Goal: Transaction & Acquisition: Purchase product/service

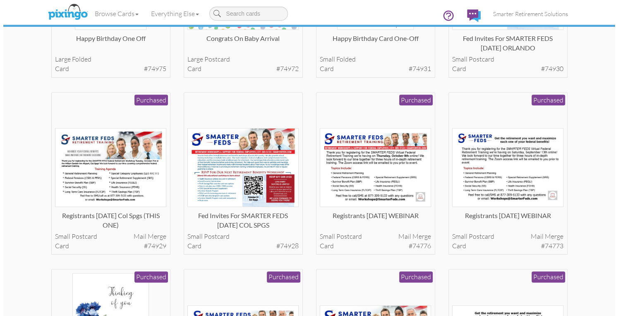
scroll to position [345, 0]
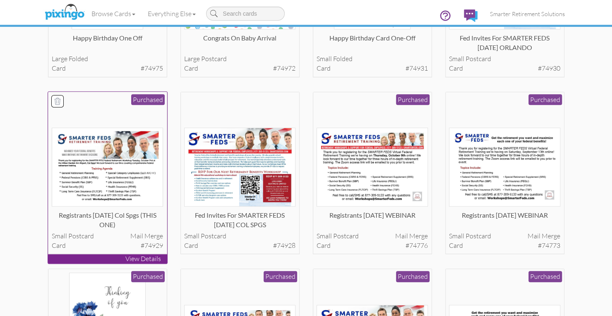
click at [87, 178] on img at bounding box center [107, 167] width 111 height 79
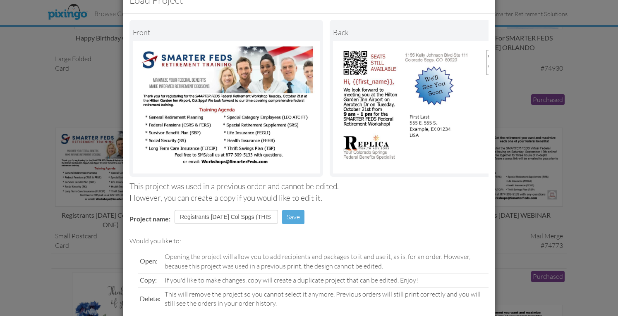
scroll to position [76, 0]
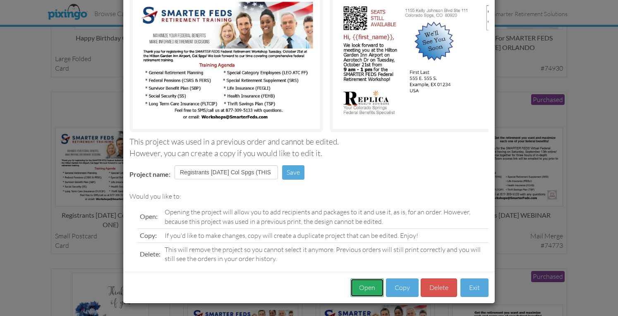
click at [359, 285] on button "Open" at bounding box center [367, 288] width 34 height 19
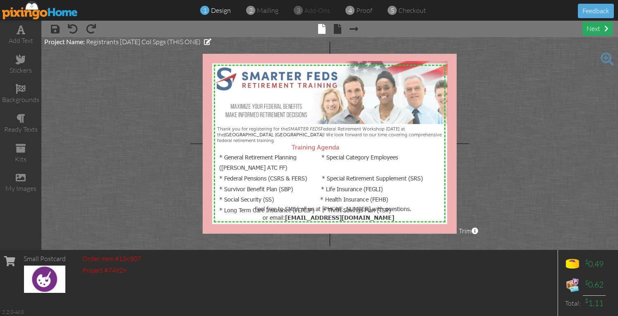
click at [592, 32] on div "next" at bounding box center [597, 29] width 30 height 14
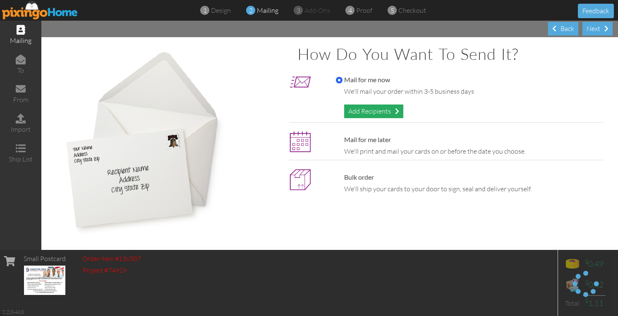
click at [355, 111] on div "Add Recipients" at bounding box center [373, 112] width 59 height 14
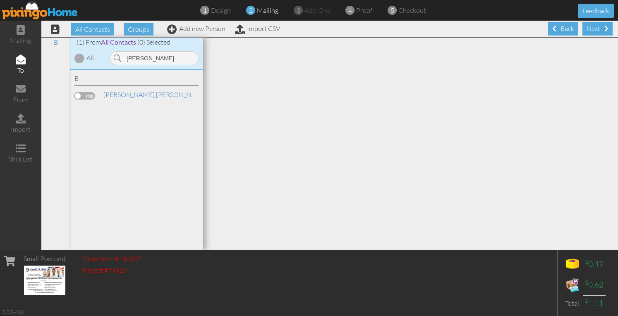
click at [89, 94] on label at bounding box center [84, 95] width 21 height 7
click at [0, 0] on input "checkbox" at bounding box center [0, 0] width 0 height 0
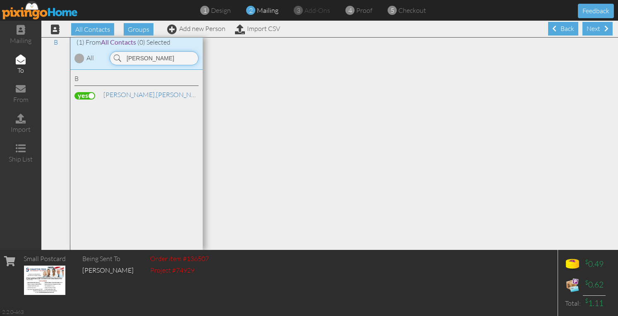
click at [144, 58] on input "[PERSON_NAME]" at bounding box center [154, 58] width 89 height 14
click at [95, 94] on label at bounding box center [84, 95] width 21 height 7
click at [0, 0] on input "checkbox" at bounding box center [0, 0] width 0 height 0
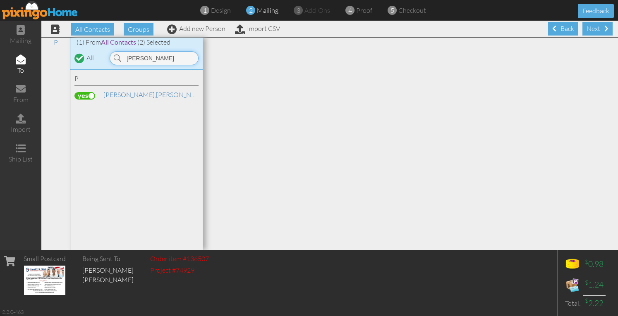
click at [162, 54] on input "[PERSON_NAME]" at bounding box center [154, 58] width 89 height 14
click at [94, 96] on label at bounding box center [84, 95] width 21 height 7
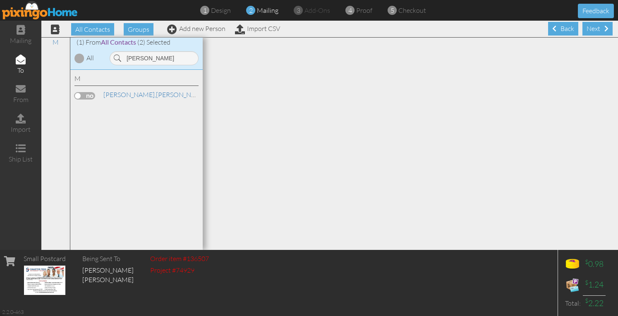
click at [0, 0] on input "checkbox" at bounding box center [0, 0] width 0 height 0
click at [148, 59] on input "[PERSON_NAME]" at bounding box center [154, 58] width 89 height 14
type input "[PERSON_NAME]"
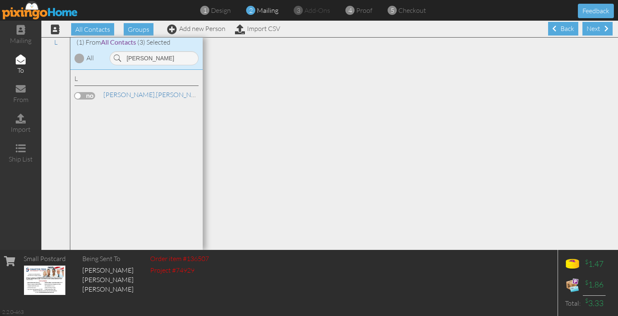
click at [86, 98] on label at bounding box center [84, 95] width 21 height 7
click at [0, 0] on input "checkbox" at bounding box center [0, 0] width 0 height 0
click at [591, 27] on div "Next" at bounding box center [597, 29] width 30 height 14
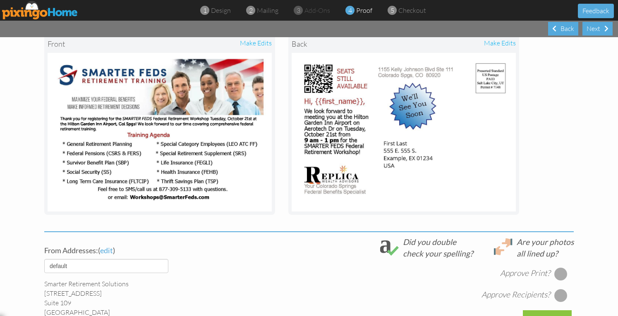
scroll to position [172, 0]
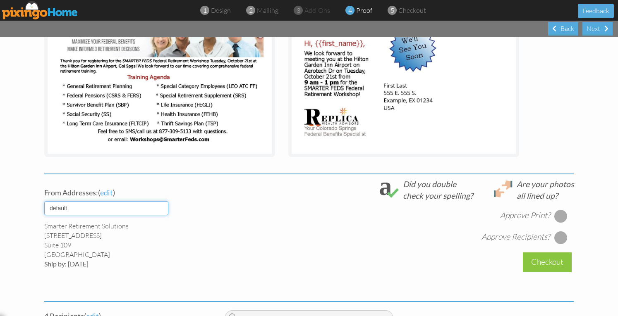
click at [127, 210] on select "default HOME DENVER Team AUSTIN Team COL SPGS team ORLANDO Team Replica Wealth …" at bounding box center [106, 208] width 124 height 14
select select "object:20640"
click at [44, 201] on select "default HOME DENVER Team AUSTIN Team COL SPGS team ORLANDO Team Replica Wealth …" at bounding box center [106, 208] width 124 height 14
click at [559, 216] on div at bounding box center [560, 216] width 13 height 13
click at [558, 235] on div at bounding box center [560, 237] width 13 height 13
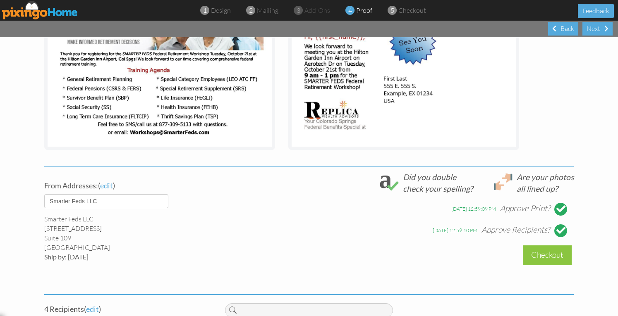
scroll to position [296, 0]
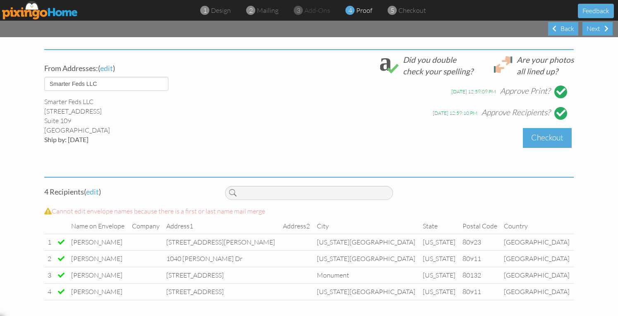
click at [533, 139] on div "Checkout" at bounding box center [547, 137] width 49 height 19
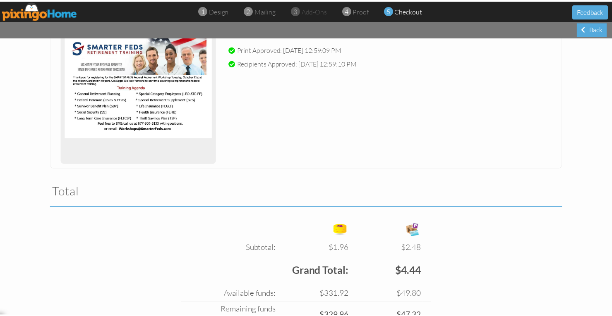
scroll to position [208, 0]
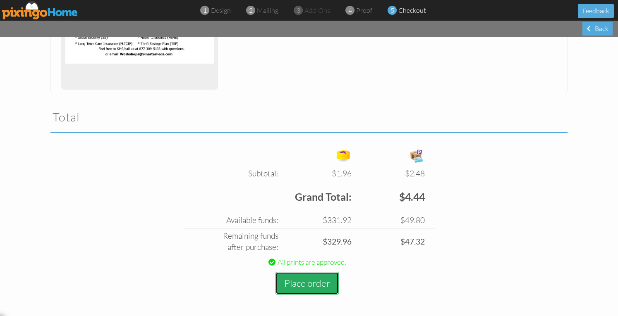
click at [301, 280] on button "Place order" at bounding box center [307, 283] width 63 height 23
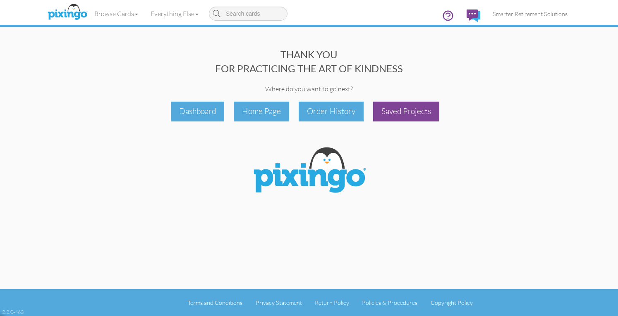
click at [406, 115] on div "Saved Projects" at bounding box center [406, 111] width 66 height 19
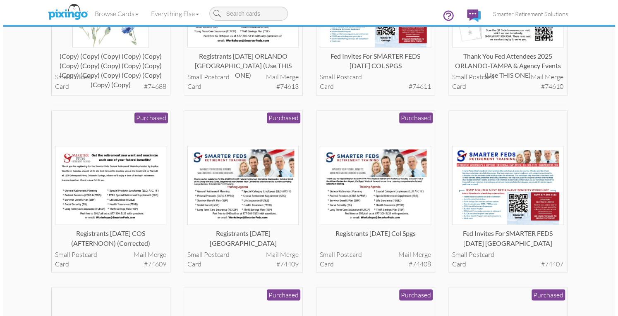
scroll to position [681, 0]
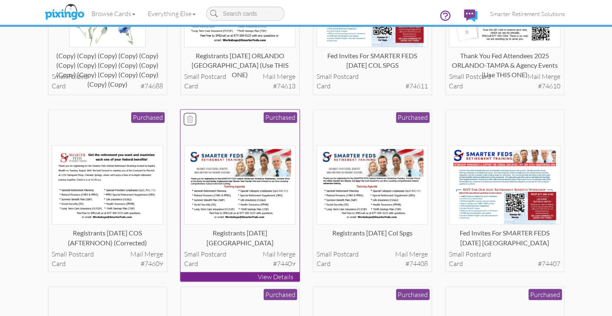
click at [247, 197] on img at bounding box center [239, 185] width 111 height 79
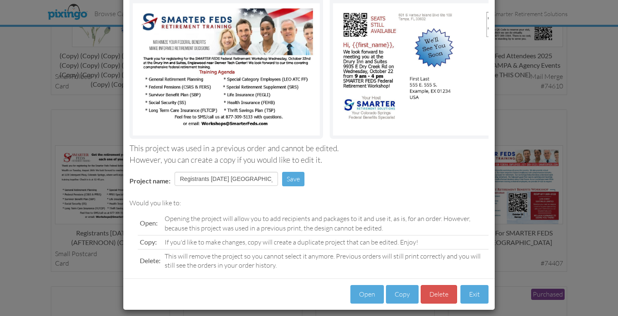
scroll to position [76, 0]
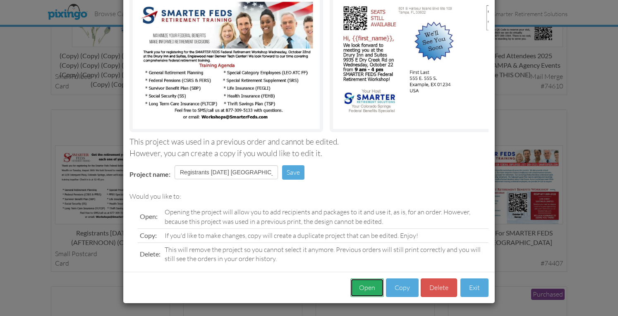
click at [359, 288] on button "Open" at bounding box center [367, 288] width 34 height 19
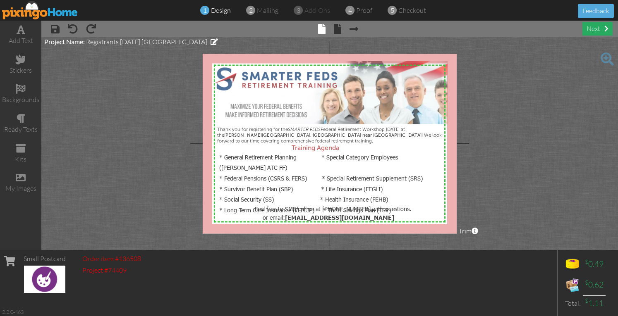
click at [587, 28] on div "next" at bounding box center [597, 29] width 30 height 14
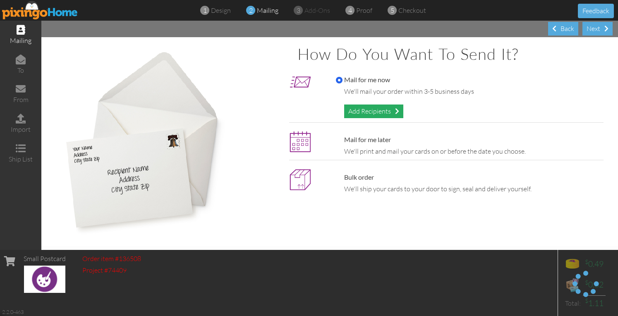
click at [386, 113] on div "Add Recipients" at bounding box center [373, 112] width 59 height 14
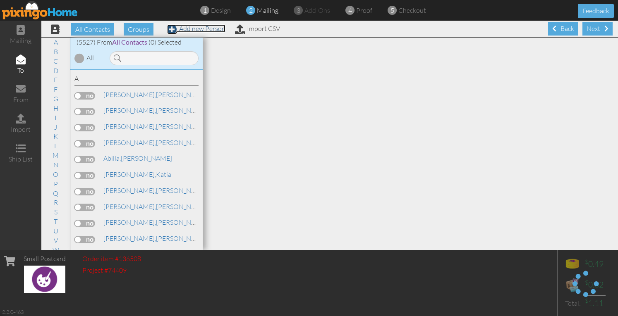
drag, startPoint x: 386, startPoint y: 113, endPoint x: 197, endPoint y: 29, distance: 207.6
click at [197, 29] on link "Add new Person" at bounding box center [196, 28] width 58 height 8
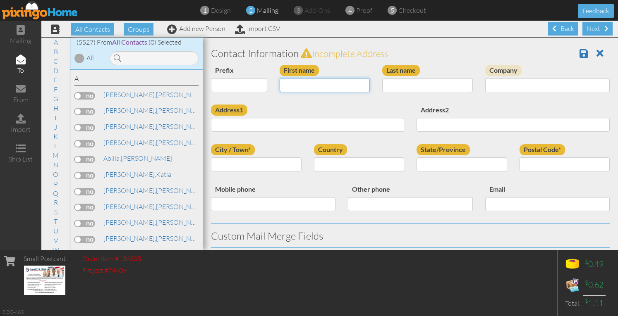
click at [287, 80] on input "First name" at bounding box center [325, 85] width 91 height 14
type input "[PERSON_NAME]"
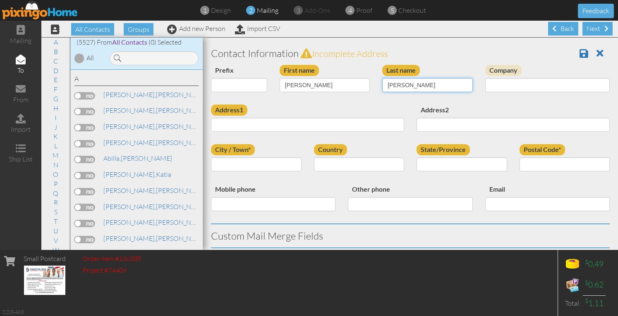
type input "[PERSON_NAME]"
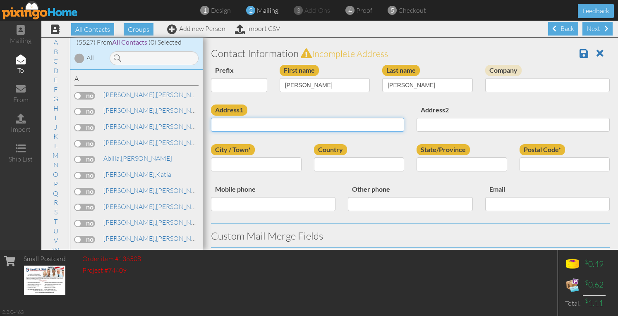
paste input "4758 S Routt Court Littleton, Colorado 80127 United States"
type input "4758 S Routt Court Littleton, Colorado 80127 United States"
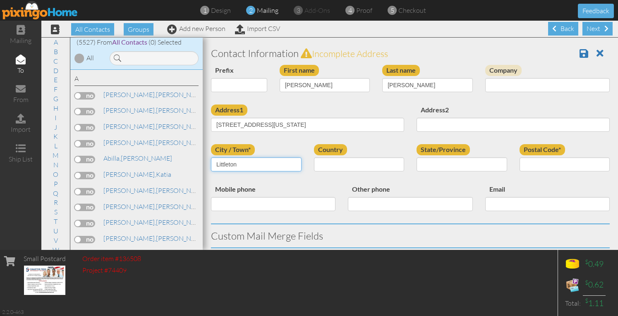
type input "Littleton"
select select "object:33259"
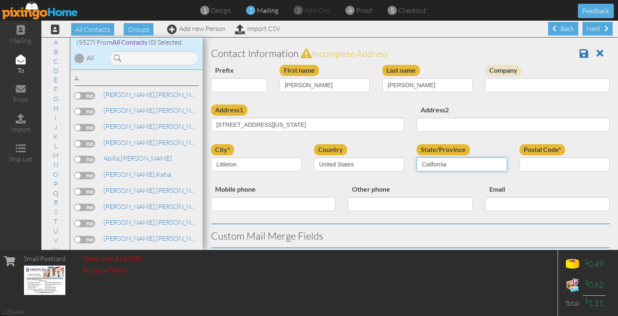
select select "object:33513"
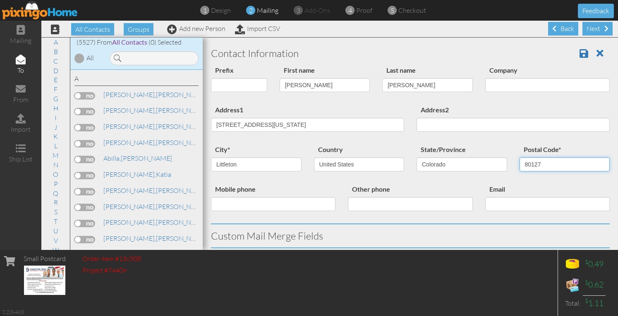
type input "80127"
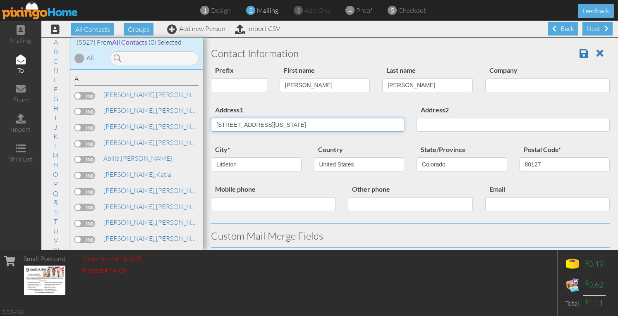
click at [266, 125] on input "4758 S Routt Court Littleton, Colorado 80127 United States" at bounding box center [307, 125] width 193 height 14
type input "4758 S Routt Court"
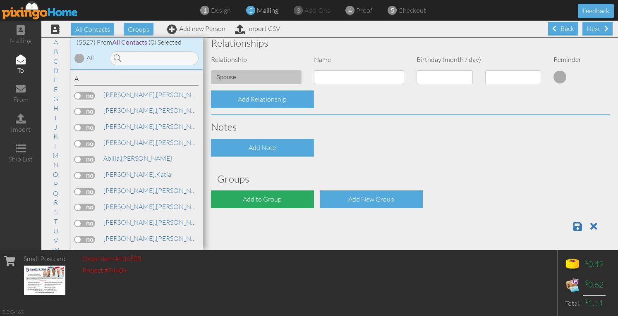
click at [251, 202] on div "Add to Group" at bounding box center [262, 200] width 103 height 18
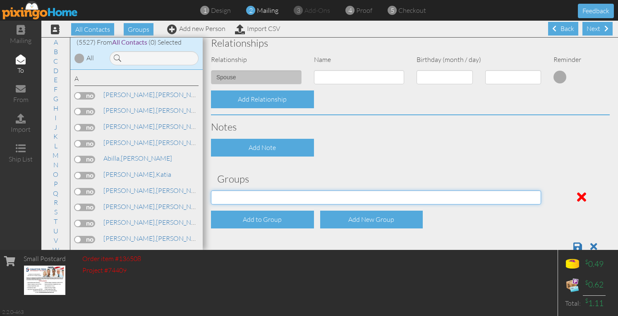
click at [247, 201] on select "04/22/2025 SMARTER FEDS OSD DMEA California 06/25/2025 BOP Onsite 08/12 Puerto …" at bounding box center [376, 198] width 330 height 14
select select "object:33629"
click at [211, 191] on select "04/22/2025 SMARTER FEDS OSD DMEA California 06/25/2025 BOP Onsite 08/12 Puerto …" at bounding box center [376, 198] width 330 height 14
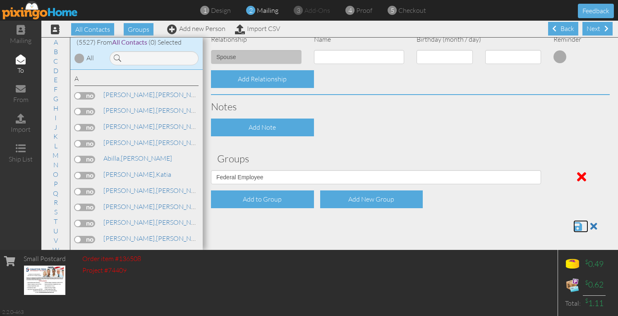
click at [573, 226] on span at bounding box center [577, 227] width 9 height 10
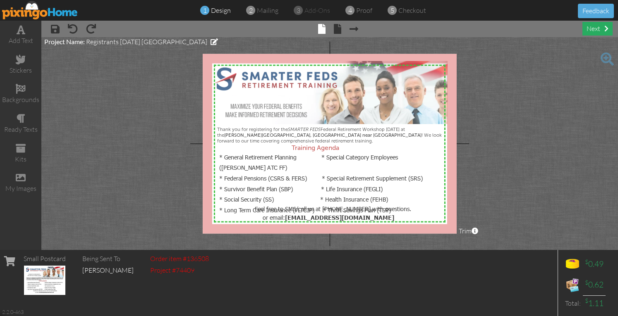
click at [591, 29] on div "next" at bounding box center [597, 29] width 30 height 14
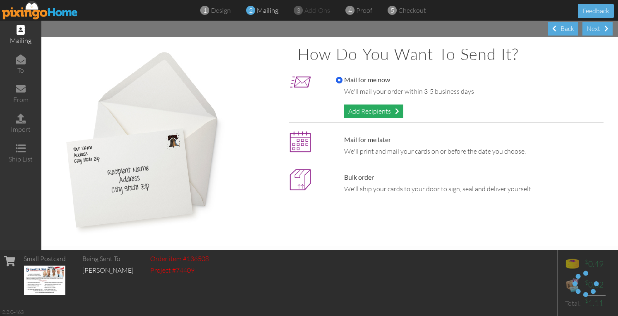
click at [365, 113] on div "Add Recipients" at bounding box center [373, 112] width 59 height 14
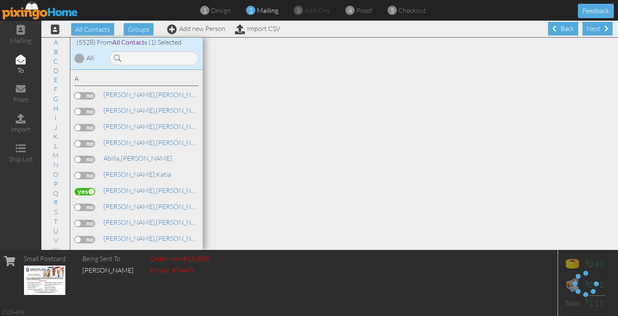
click at [213, 29] on link "Add new Person" at bounding box center [196, 28] width 58 height 8
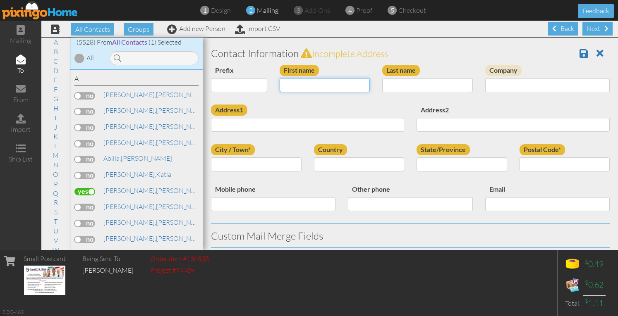
click at [290, 84] on input "First name" at bounding box center [325, 85] width 91 height 14
type input "[PERSON_NAME]"
click at [391, 84] on input "Reyolds" at bounding box center [427, 85] width 91 height 14
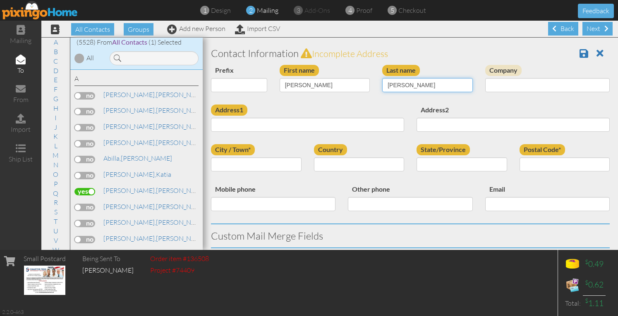
type input "Reynolds"
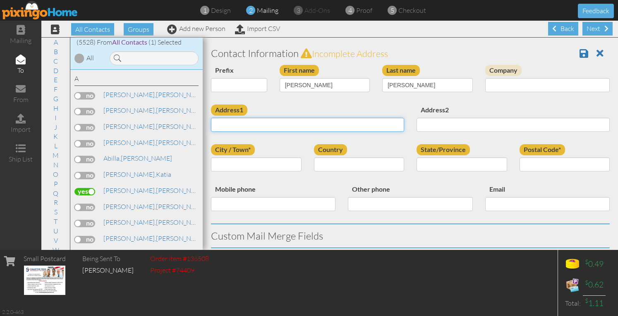
click at [296, 125] on input "Address1" at bounding box center [307, 125] width 193 height 14
paste input "11881 E Maplewood Ave Greenwood Village, Colorado 80111 United States"
type input "11881 E Maplewood Ave Greenwood Village, Colorado 80111 United States"
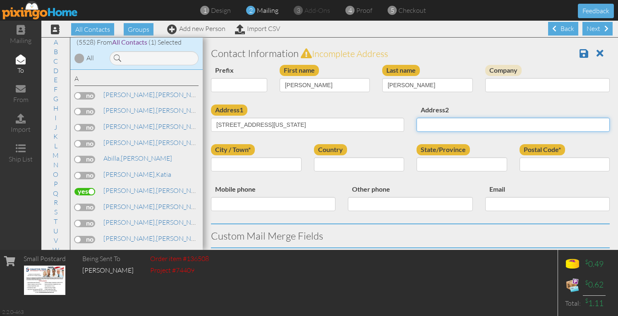
scroll to position [0, 0]
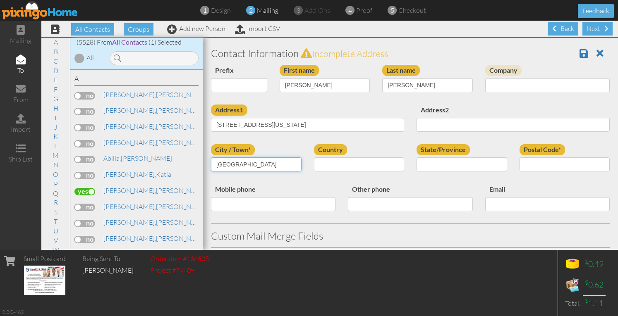
type input "Greenwood Village"
select select "object:17602"
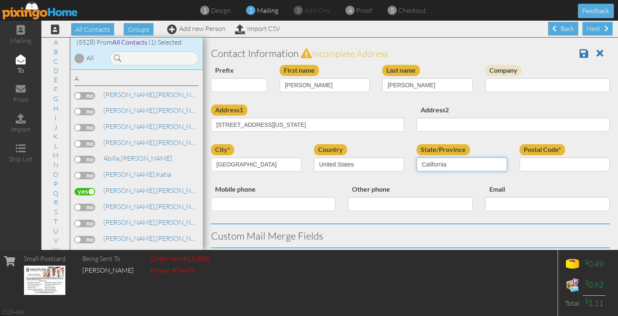
select select "object:17856"
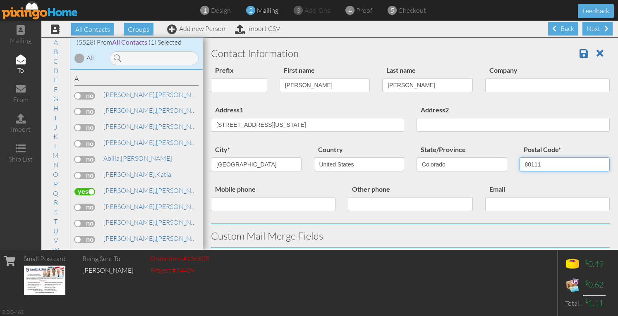
type input "80111"
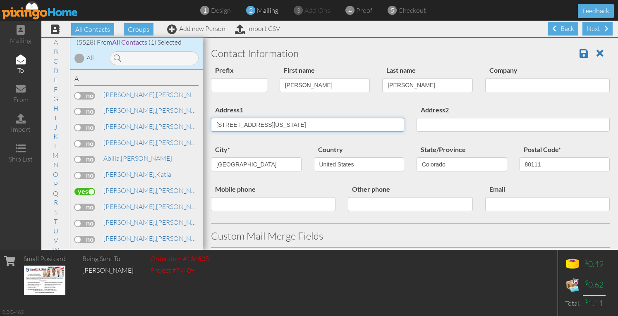
click at [279, 125] on input "11881 E Maplewood Ave Greenwood Village, Colorado 80111 United States" at bounding box center [307, 125] width 193 height 14
type input "11881 E Maplewood Ave"
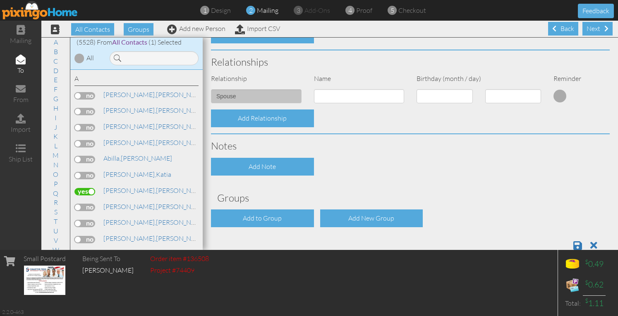
scroll to position [304, 0]
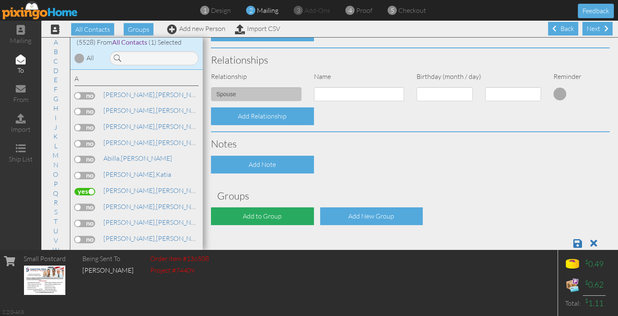
click at [246, 213] on div "Add to Group" at bounding box center [262, 217] width 103 height 18
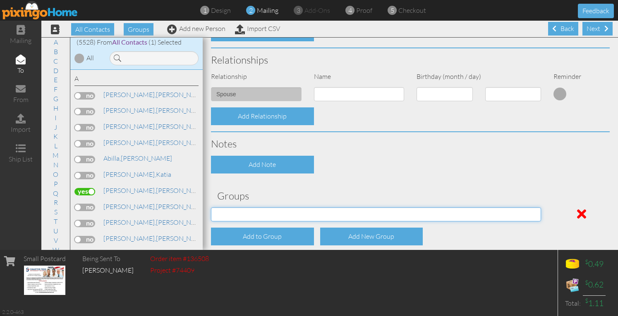
click at [249, 212] on select "[DATE] SMARTER FEDS OSD DMEA [US_STATE] [DATE] BOP Onsite 08/12 [US_STATE] Regi…" at bounding box center [376, 215] width 330 height 14
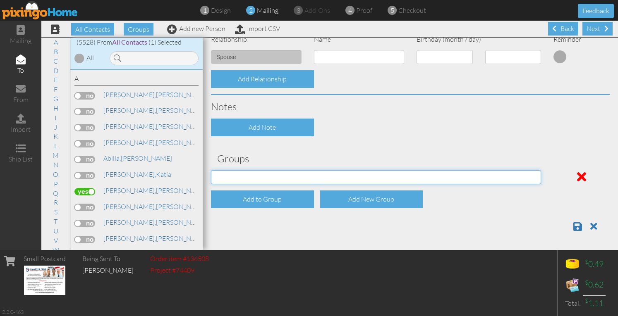
click at [256, 177] on select "[DATE] SMARTER FEDS OSD DMEA [US_STATE] [DATE] BOP Onsite 08/12 [US_STATE] Regi…" at bounding box center [376, 177] width 330 height 14
select select "object:17972"
click at [211, 170] on select "[DATE] SMARTER FEDS OSD DMEA [US_STATE] [DATE] BOP Onsite 08/12 [US_STATE] Regi…" at bounding box center [376, 177] width 330 height 14
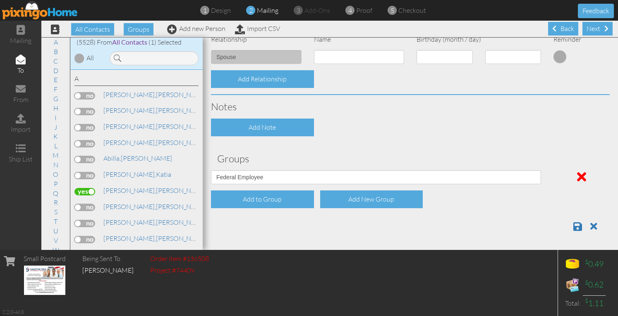
click at [355, 132] on div "Add Note" at bounding box center [410, 128] width 411 height 18
click at [573, 223] on span at bounding box center [577, 227] width 9 height 10
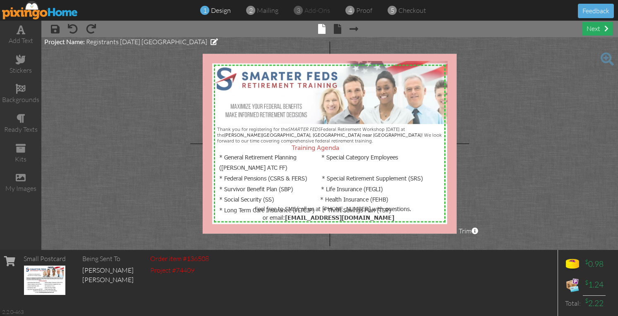
click at [600, 29] on div "next" at bounding box center [597, 29] width 30 height 14
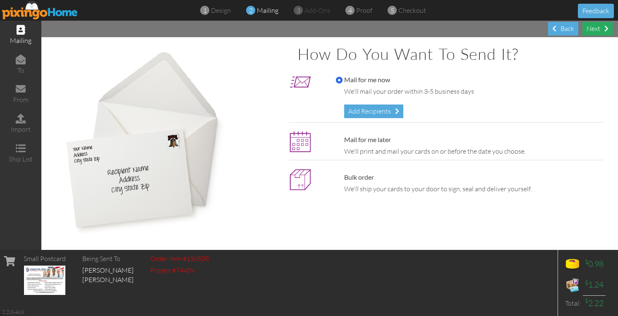
click at [591, 27] on div "Next" at bounding box center [597, 29] width 30 height 14
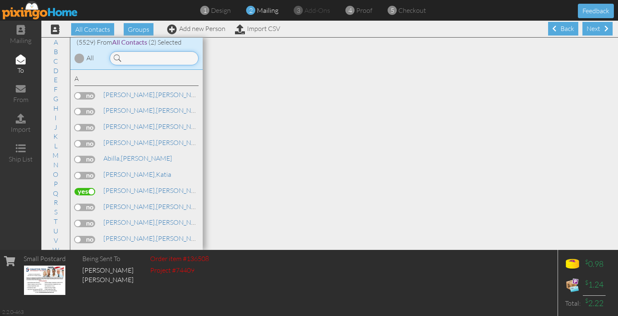
click at [155, 55] on input at bounding box center [154, 58] width 89 height 14
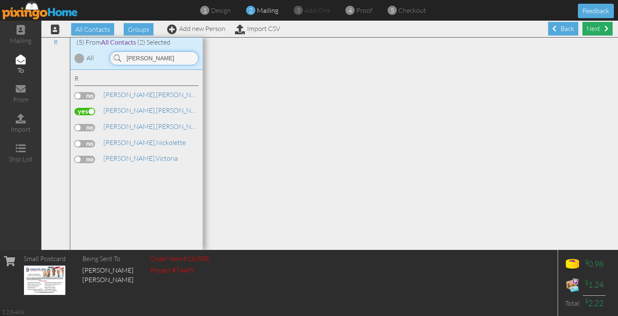
type input "reynold"
click at [592, 28] on div "Next" at bounding box center [597, 29] width 30 height 14
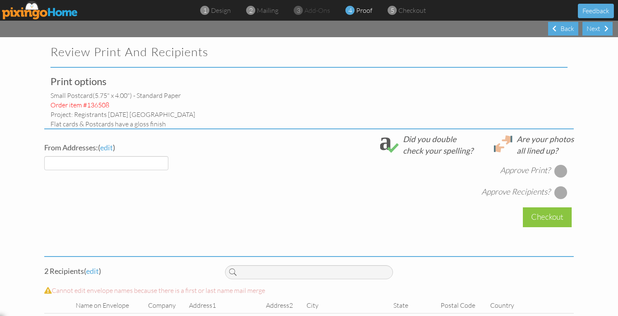
select select "object:17648"
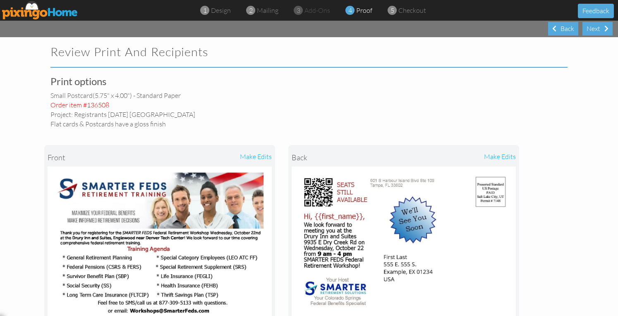
click at [162, 161] on div "make edits" at bounding box center [216, 158] width 112 height 18
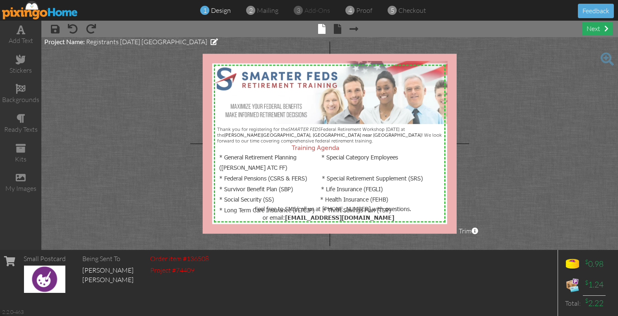
click at [596, 28] on div "next" at bounding box center [597, 29] width 30 height 14
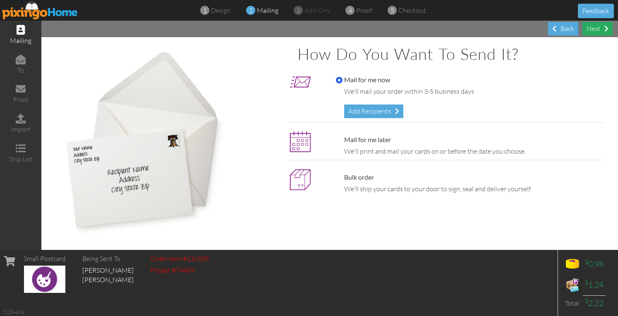
click at [591, 30] on div "Next" at bounding box center [597, 29] width 30 height 14
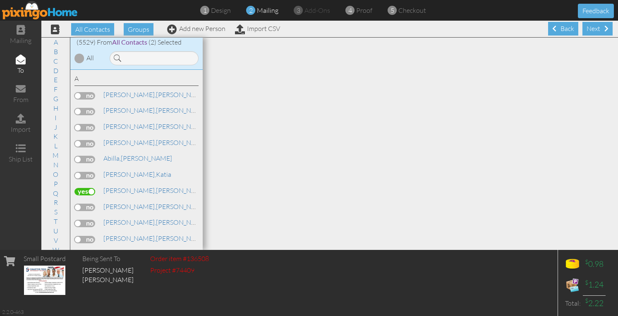
click at [591, 30] on div "Next" at bounding box center [597, 29] width 30 height 14
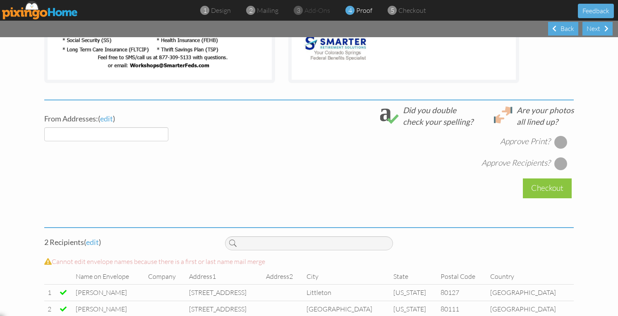
scroll to position [263, 0]
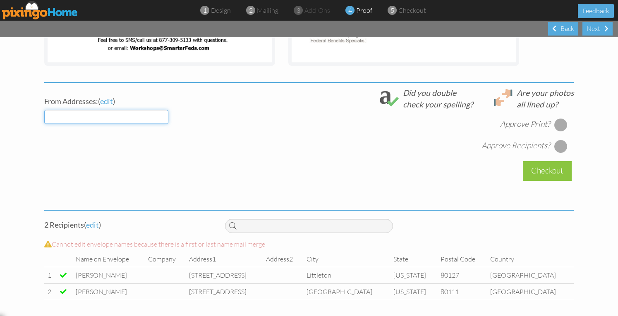
click at [155, 116] on select at bounding box center [106, 117] width 124 height 14
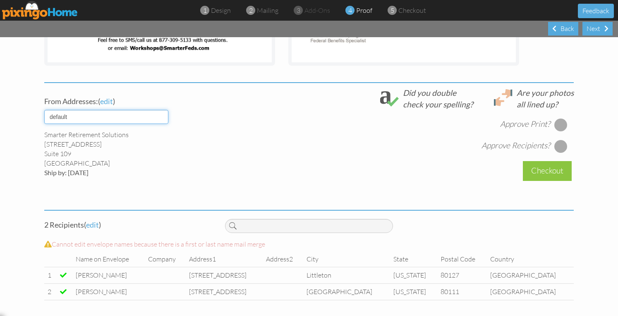
select select "object:29694"
click at [44, 110] on select "default HOME DENVER Team AUSTIN Team COL SPGS team ORLANDO Team Replica Wealth …" at bounding box center [106, 117] width 124 height 14
click at [176, 178] on div "From Addresses: ( edit ) default HOME DENVER Team AUSTIN Team COL SPGS team ORL…" at bounding box center [309, 144] width 542 height 114
click at [554, 125] on div at bounding box center [560, 124] width 13 height 13
click at [559, 146] on div at bounding box center [560, 146] width 13 height 13
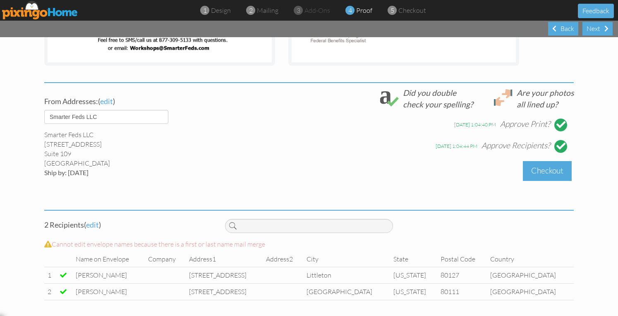
click at [546, 168] on div "Checkout" at bounding box center [547, 170] width 49 height 19
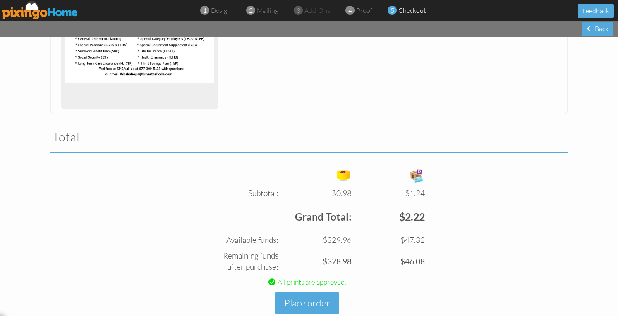
scroll to position [190, 0]
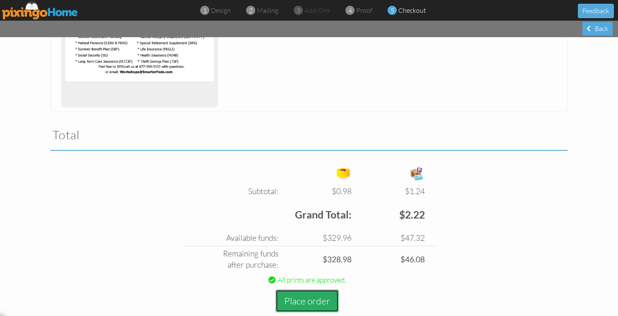
click at [317, 302] on button "Place order" at bounding box center [307, 301] width 63 height 23
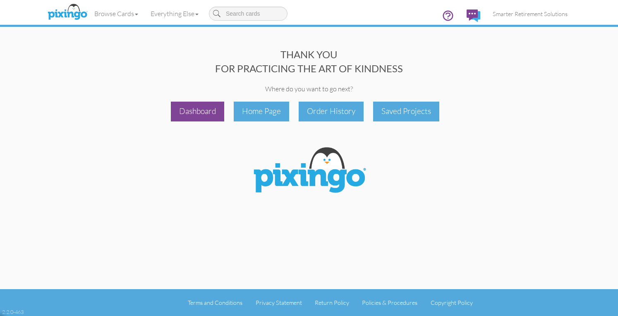
click at [192, 108] on div "Dashboard" at bounding box center [197, 111] width 53 height 19
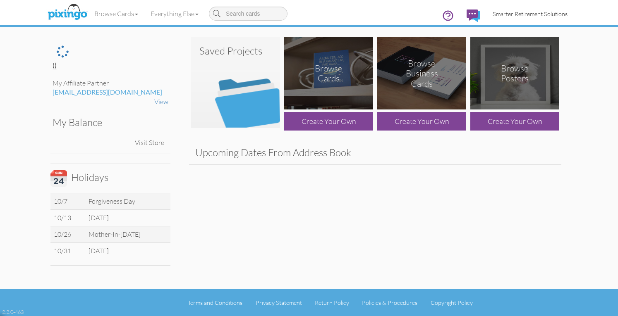
click at [524, 11] on span "Smarter Retirement Solutions" at bounding box center [530, 13] width 75 height 7
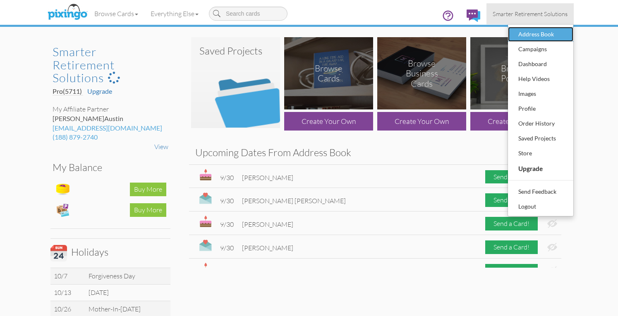
click at [529, 34] on div "Address Book" at bounding box center [540, 34] width 49 height 12
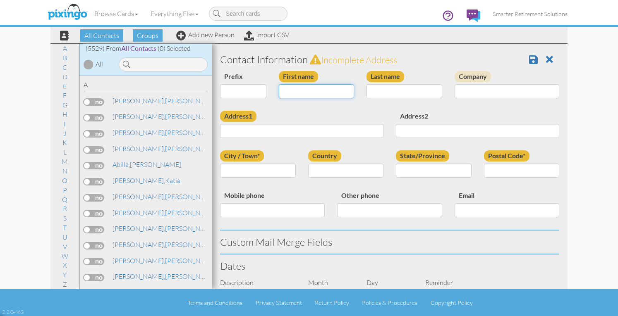
click at [316, 89] on input "First name" at bounding box center [317, 91] width 76 height 14
type input "[PERSON_NAME]"
type input "Larrabee"
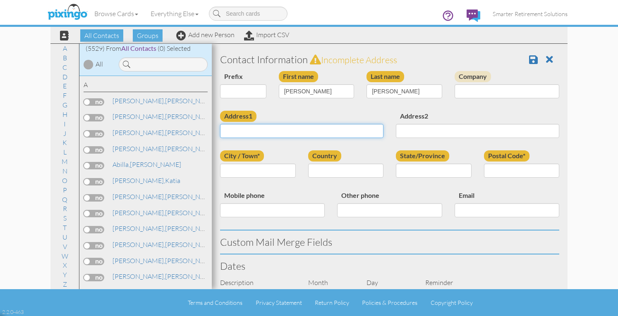
paste input "7 Grace Street N Chelmsford, Massachusetts 01863 United States"
type input "7 Grace Street N Chelmsford, Massachusetts 01863 United States"
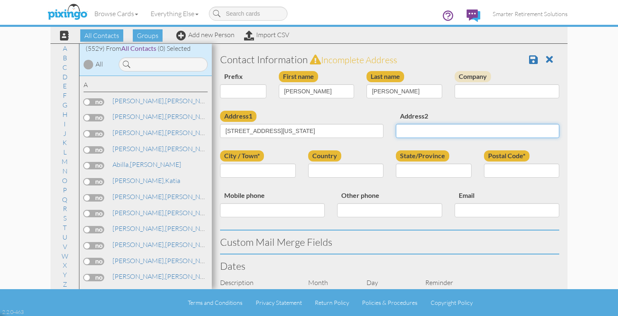
scroll to position [0, 0]
type input "Chelmsford"
select select "object:44245"
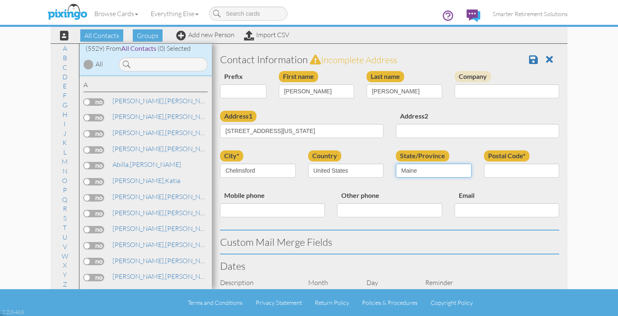
select select "object:44518"
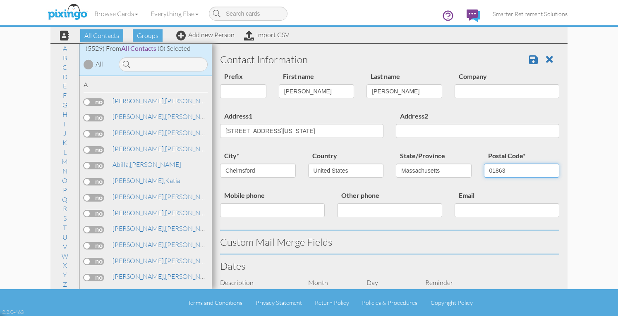
type input "01863"
click at [269, 130] on input "7 Grace Street N Chelmsford, Massachusetts 01863 United States" at bounding box center [301, 131] width 163 height 14
type input "7 Grace Street N"
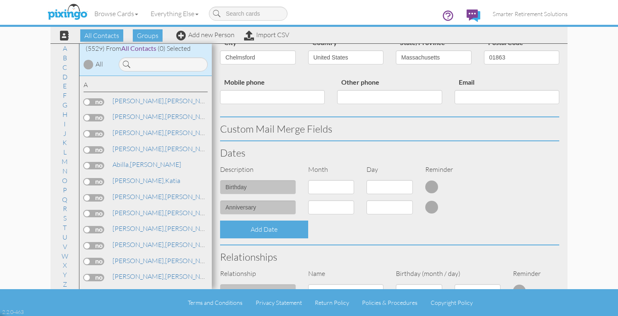
scroll to position [288, 0]
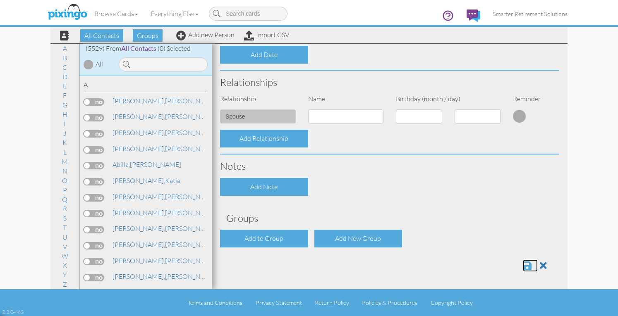
click at [523, 265] on span at bounding box center [527, 266] width 9 height 10
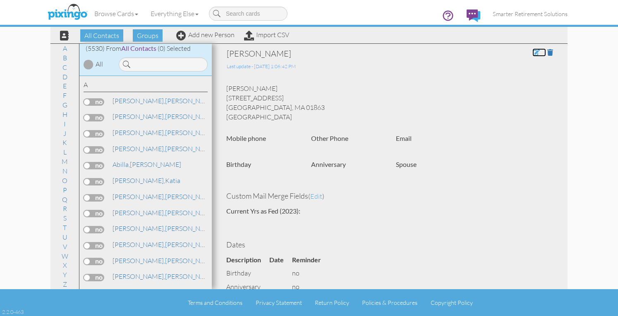
click at [532, 51] on span at bounding box center [535, 52] width 7 height 7
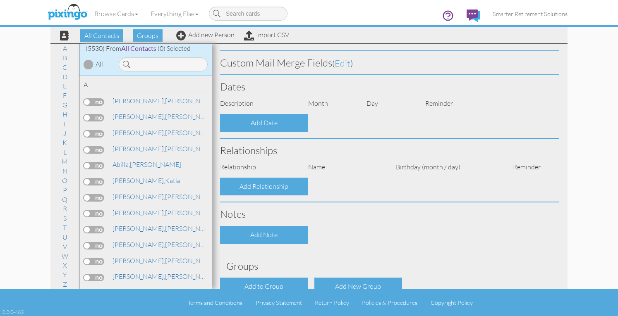
type input "[PERSON_NAME]"
type input "Larrabee"
type input "7 Grace Street N"
type input "Chelmsford"
type input "01863"
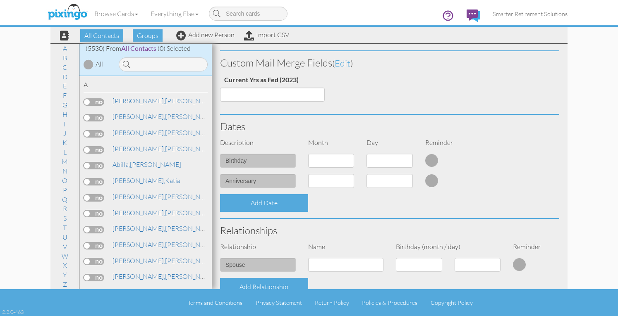
select select "object:17614"
select select "object:17859"
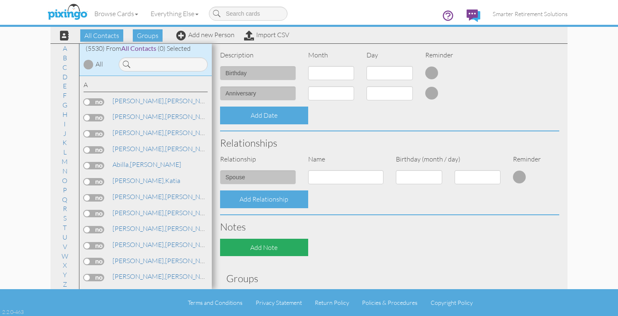
scroll to position [328, 0]
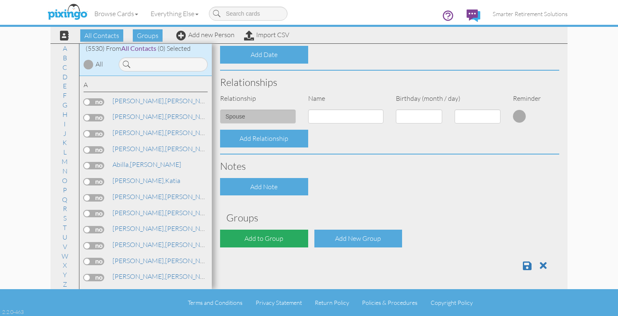
click at [259, 235] on div "Add to Group" at bounding box center [264, 239] width 88 height 18
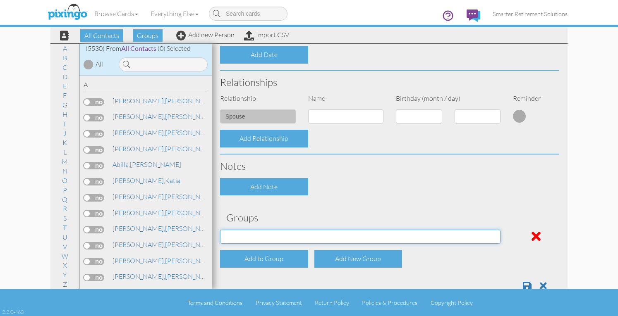
click at [255, 237] on select "[DATE] SMARTER FEDS OSD DMEA [US_STATE] [DATE] BOP Onsite 08/12 [US_STATE] Regi…" at bounding box center [360, 237] width 280 height 14
select select "object:18002"
click at [220, 230] on select "[DATE] SMARTER FEDS OSD DMEA [US_STATE] [DATE] BOP Onsite 08/12 [US_STATE] Regi…" at bounding box center [360, 237] width 280 height 14
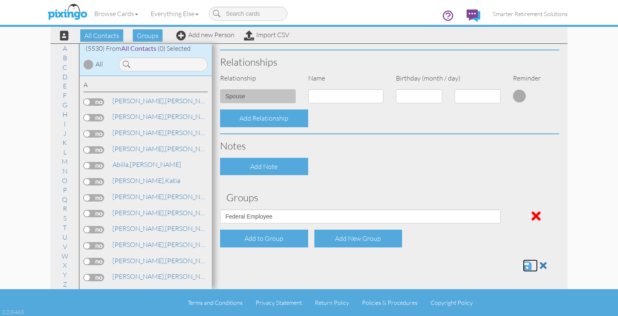
click at [523, 264] on span at bounding box center [527, 266] width 9 height 10
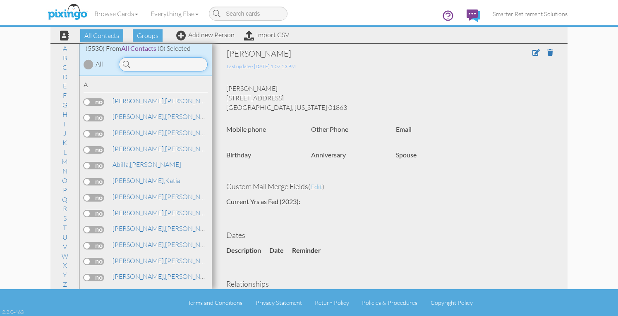
click at [151, 65] on input at bounding box center [163, 65] width 89 height 14
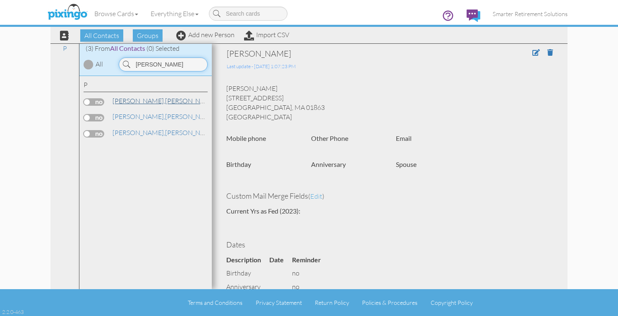
type input "[PERSON_NAME]"
click at [139, 101] on link "[PERSON_NAME]" at bounding box center [164, 101] width 105 height 10
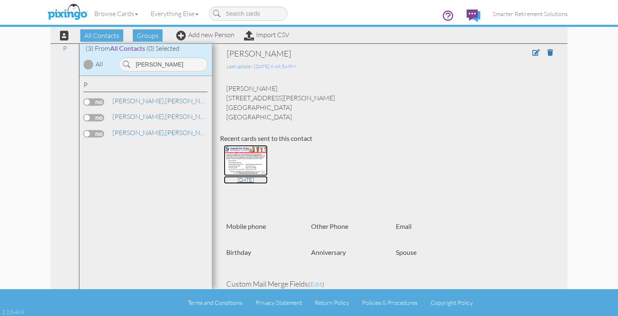
click at [252, 158] on img at bounding box center [246, 160] width 44 height 31
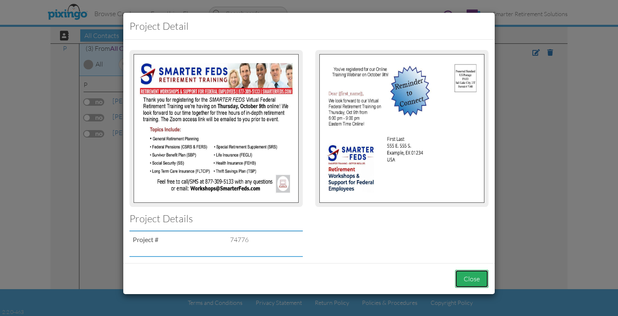
click at [470, 279] on button "Close" at bounding box center [472, 279] width 34 height 19
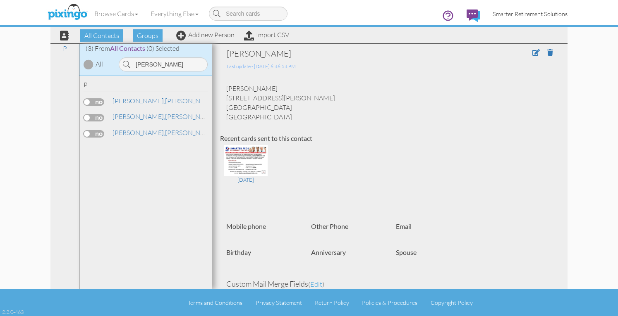
click at [505, 14] on span "Smarter Retirement Solutions" at bounding box center [530, 13] width 75 height 7
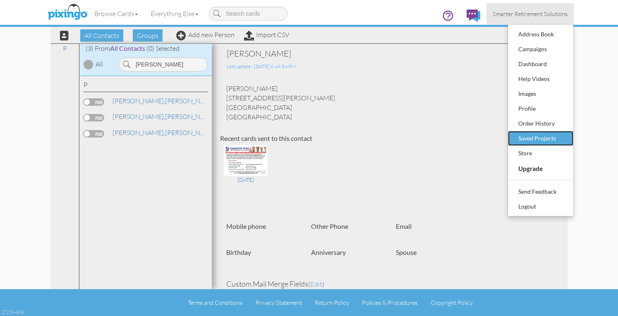
click at [534, 137] on div "Saved Projects" at bounding box center [540, 138] width 49 height 12
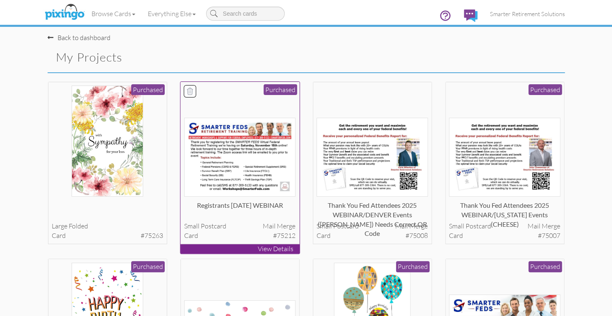
click at [245, 160] on img at bounding box center [239, 157] width 111 height 79
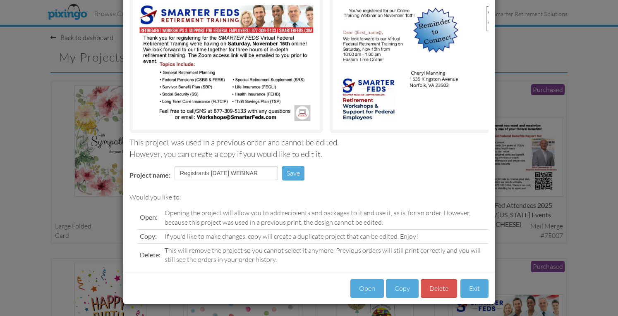
scroll to position [70, 0]
click at [366, 296] on button "Open" at bounding box center [367, 288] width 34 height 19
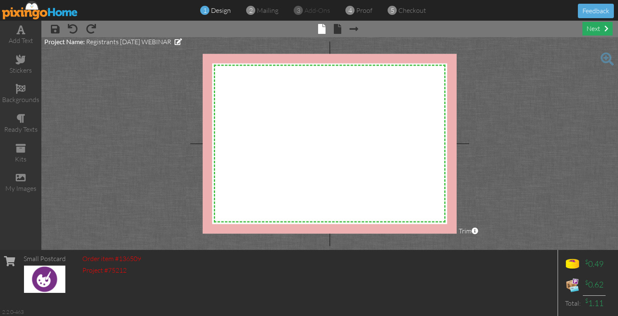
click at [589, 31] on div "next" at bounding box center [597, 29] width 30 height 14
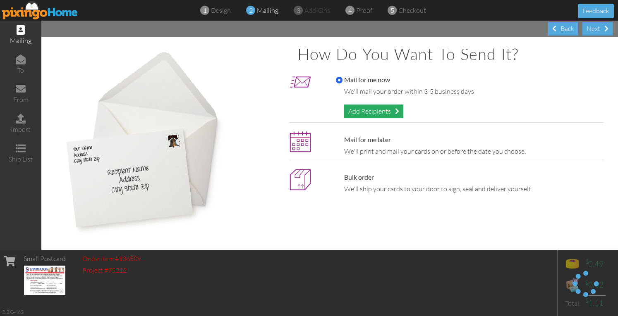
click at [357, 108] on div "Add Recipients" at bounding box center [373, 112] width 59 height 14
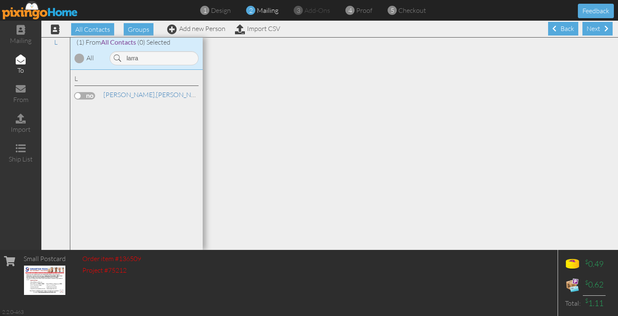
type input "larra"
click at [91, 94] on label at bounding box center [84, 95] width 21 height 7
click at [0, 0] on input "checkbox" at bounding box center [0, 0] width 0 height 0
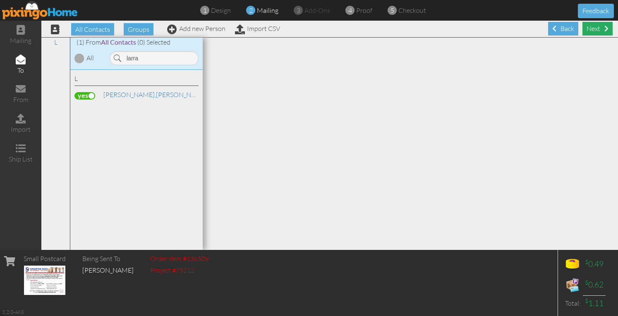
click at [589, 30] on div "Next" at bounding box center [597, 29] width 30 height 14
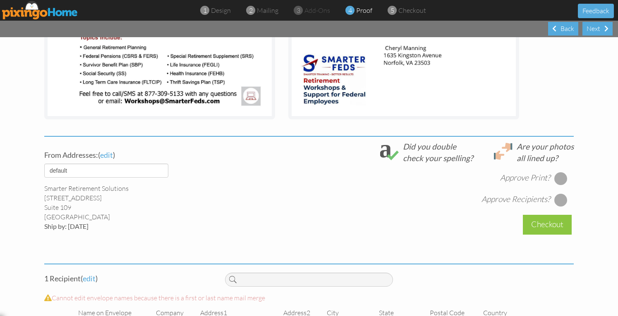
scroll to position [211, 0]
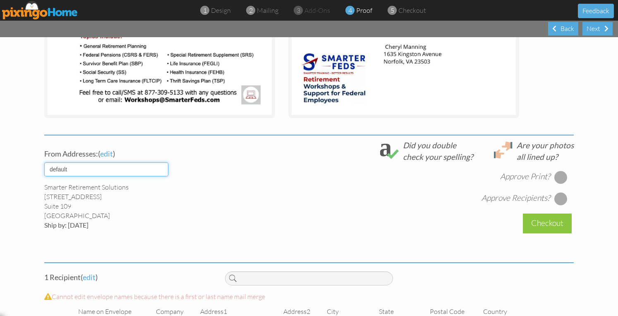
click at [150, 169] on select "default HOME DENVER Team AUSTIN Team COL SPGS team ORLANDO Team Replica Wealth …" at bounding box center [106, 170] width 124 height 14
select select "object:30090"
click at [44, 163] on select "default HOME DENVER Team AUSTIN Team COL SPGS team ORLANDO Team Replica Wealth …" at bounding box center [106, 170] width 124 height 14
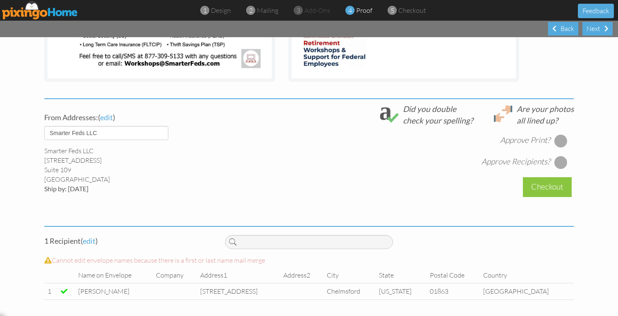
click at [556, 142] on div at bounding box center [560, 140] width 13 height 13
click at [558, 164] on div at bounding box center [560, 162] width 13 height 13
click at [549, 181] on div "Checkout" at bounding box center [547, 186] width 49 height 19
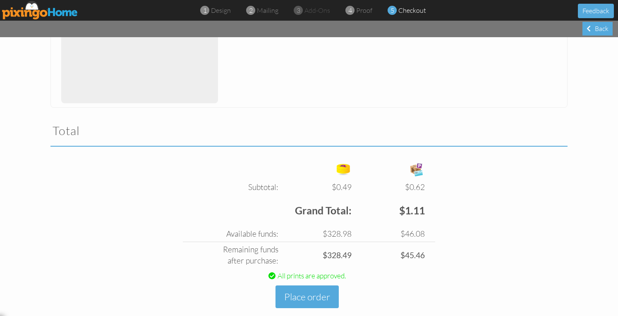
scroll to position [208, 0]
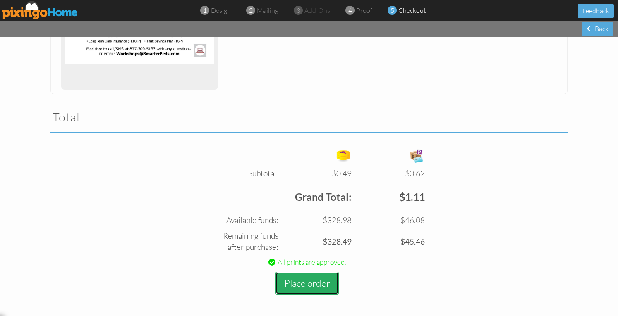
click at [303, 282] on button "Place order" at bounding box center [307, 283] width 63 height 23
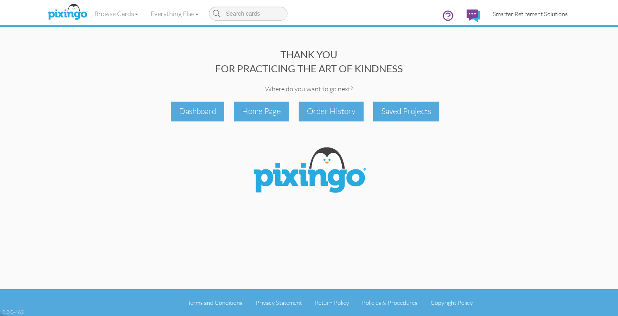
click at [501, 18] on link "Smarter Retirement Solutions" at bounding box center [530, 13] width 87 height 21
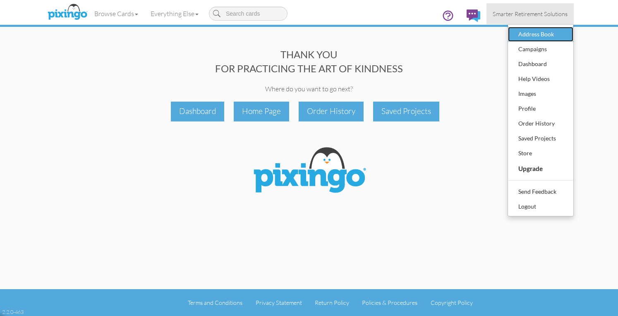
click at [526, 32] on div "Address Book" at bounding box center [540, 34] width 49 height 12
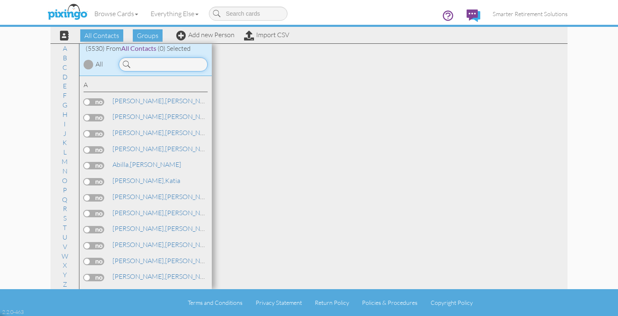
click at [147, 60] on input at bounding box center [163, 65] width 89 height 14
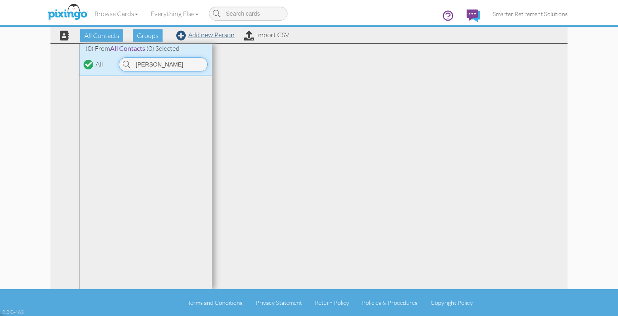
type input "[PERSON_NAME]"
click at [201, 34] on link "Add new Person" at bounding box center [205, 35] width 58 height 8
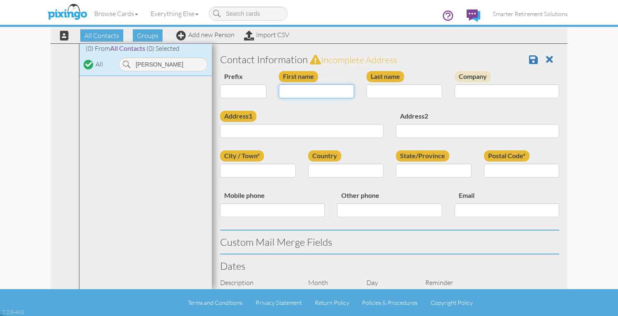
click at [297, 95] on input "First name" at bounding box center [317, 91] width 76 height 14
type input "[PERSON_NAME]"
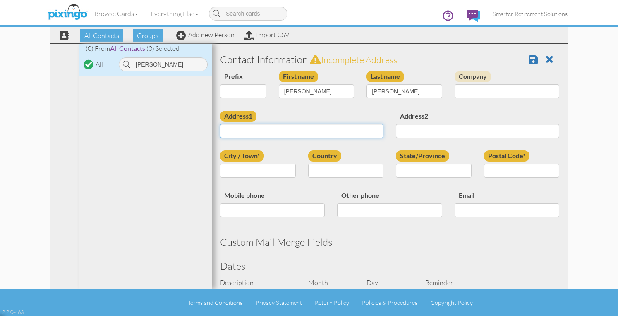
paste input "[STREET_ADDRESS][PERSON_NAME][PERSON_NAME][US_STATE]"
type input "[STREET_ADDRESS][PERSON_NAME][PERSON_NAME][US_STATE]"
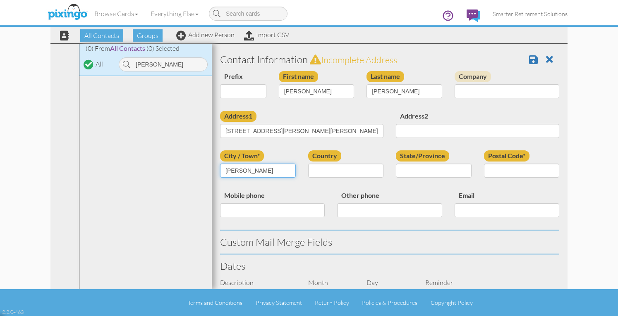
type input "[PERSON_NAME]"
select select "object:42417"
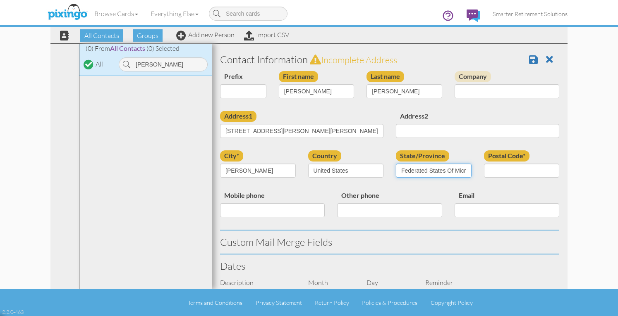
select select "object:42676"
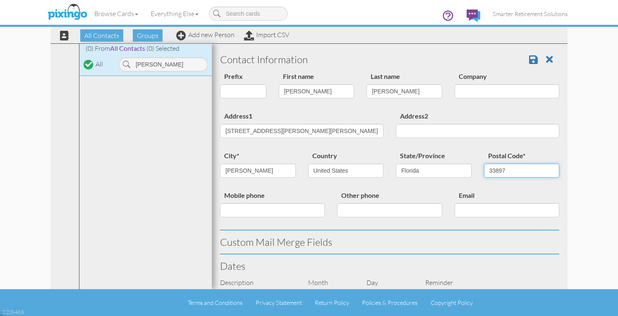
type input "33897"
click at [268, 130] on input "[STREET_ADDRESS][PERSON_NAME][PERSON_NAME][US_STATE]" at bounding box center [301, 131] width 163 height 14
type input "[STREET_ADDRESS][PERSON_NAME]"
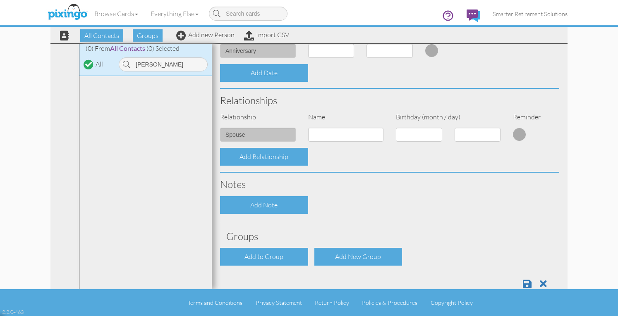
scroll to position [288, 0]
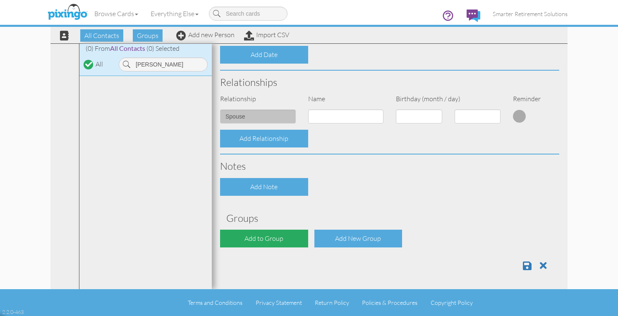
click at [247, 235] on div "Add to Group" at bounding box center [264, 239] width 88 height 18
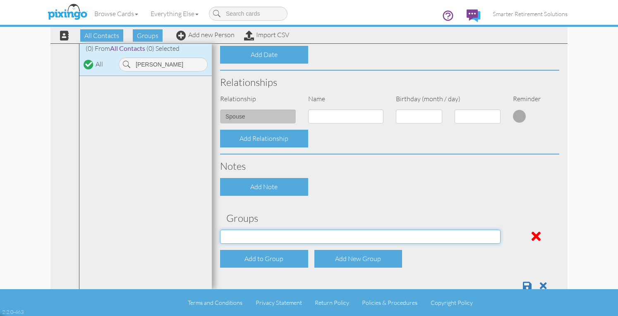
click at [249, 234] on select "[DATE] SMARTER FEDS OSD DMEA [US_STATE] [DATE] BOP Onsite 08/12 [US_STATE] Regi…" at bounding box center [360, 237] width 280 height 14
select select "object:42787"
click at [220, 230] on select "[DATE] SMARTER FEDS OSD DMEA [US_STATE] [DATE] BOP Onsite 08/12 [US_STATE] Regi…" at bounding box center [360, 237] width 280 height 14
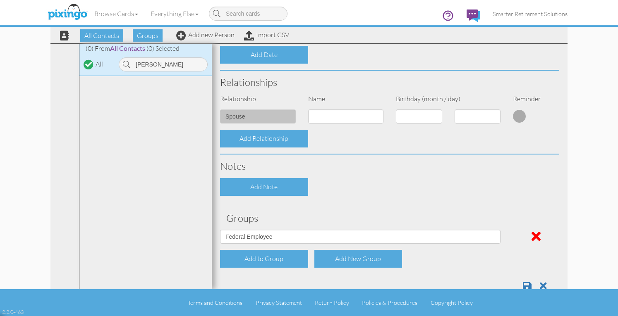
click at [368, 185] on div "Add Note" at bounding box center [390, 187] width 352 height 18
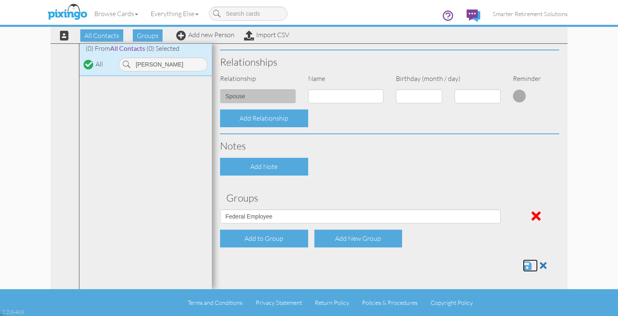
click at [523, 264] on span at bounding box center [527, 266] width 9 height 10
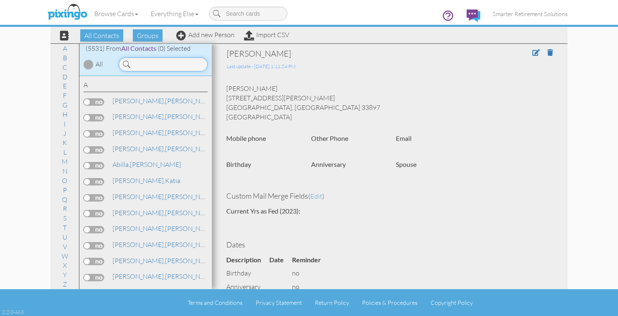
click at [168, 60] on input at bounding box center [163, 65] width 89 height 14
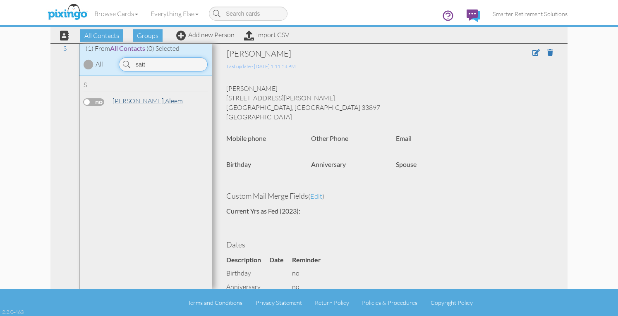
type input "satt"
click at [137, 101] on link "Sattaur, Aleem" at bounding box center [148, 101] width 72 height 10
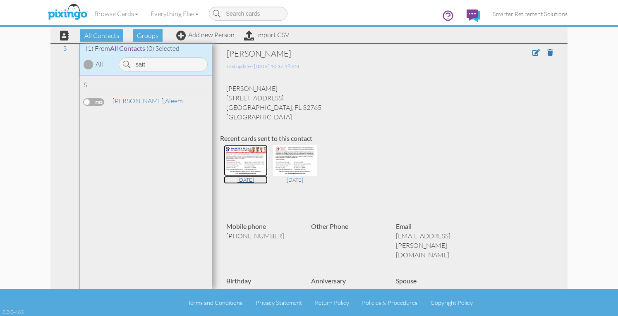
click at [247, 160] on img at bounding box center [246, 160] width 44 height 31
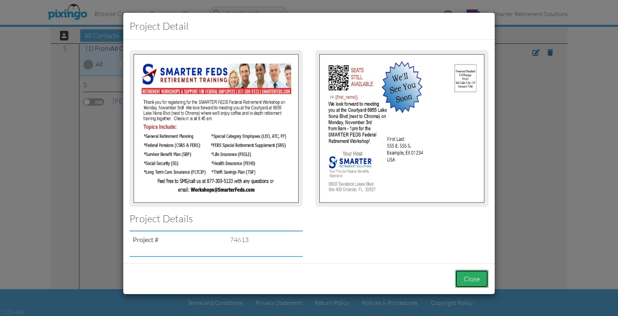
click at [466, 277] on button "Close" at bounding box center [472, 279] width 34 height 19
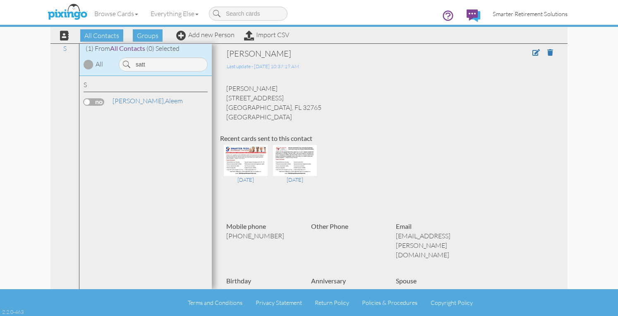
click at [528, 10] on span "Smarter Retirement Solutions" at bounding box center [530, 13] width 75 height 7
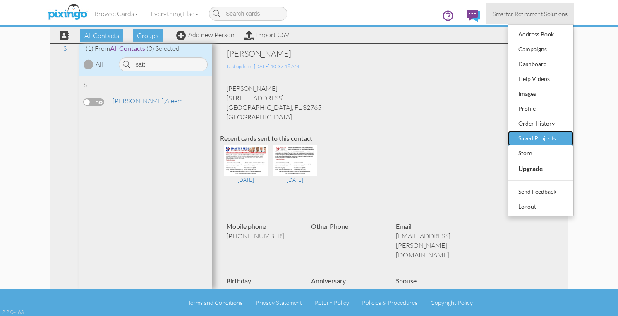
click at [526, 137] on div "Saved Projects" at bounding box center [540, 138] width 49 height 12
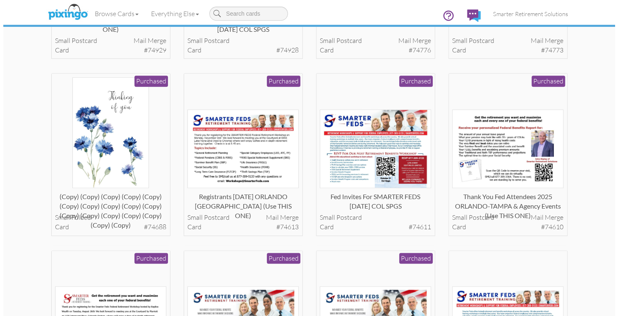
scroll to position [541, 0]
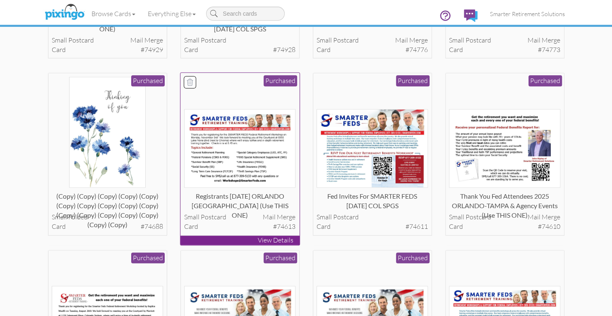
click at [246, 161] on img at bounding box center [239, 148] width 111 height 79
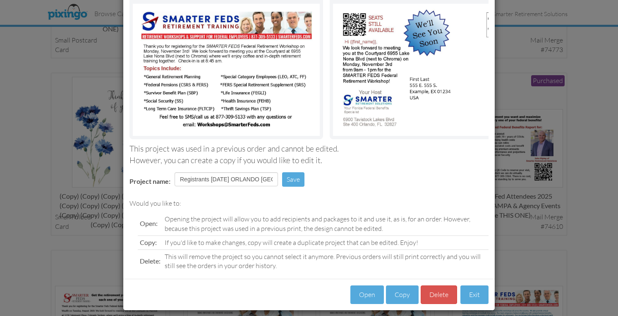
scroll to position [76, 0]
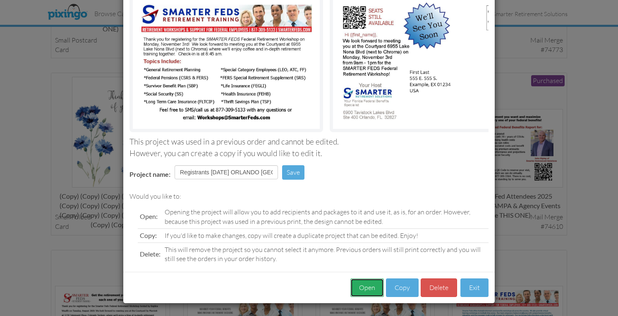
click at [362, 288] on button "Open" at bounding box center [367, 288] width 34 height 19
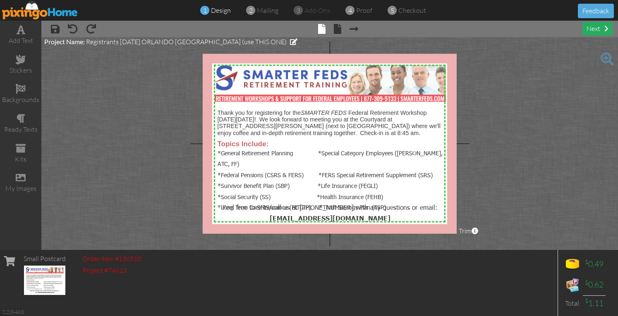
click at [589, 28] on div "next" at bounding box center [597, 29] width 30 height 14
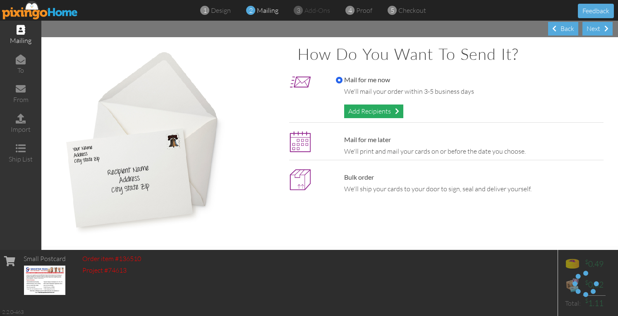
click at [388, 113] on div "Add Recipients" at bounding box center [373, 112] width 59 height 14
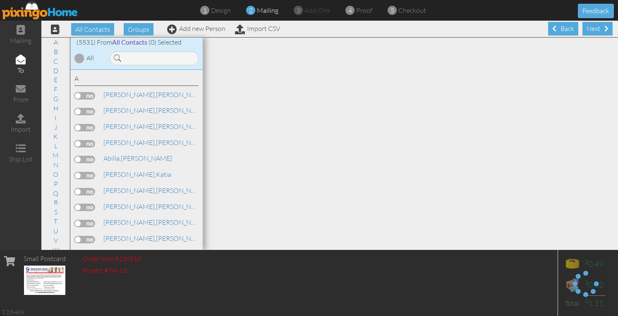
click at [154, 58] on input at bounding box center [154, 58] width 89 height 14
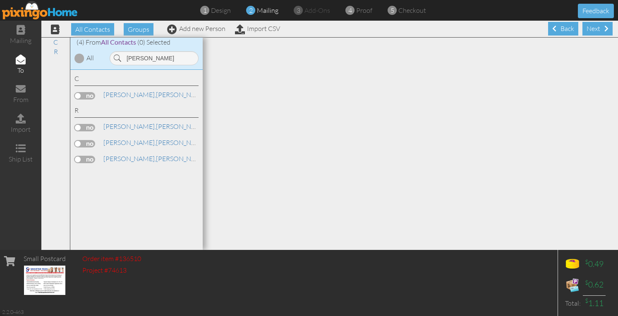
type input "rojas"
click at [92, 127] on label at bounding box center [84, 127] width 21 height 7
click at [0, 0] on input "checkbox" at bounding box center [0, 0] width 0 height 0
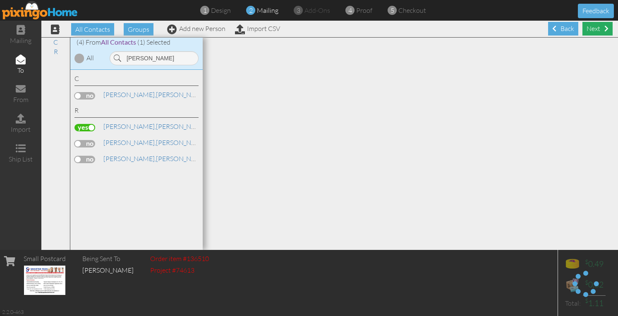
click at [589, 26] on div "Next" at bounding box center [597, 29] width 30 height 14
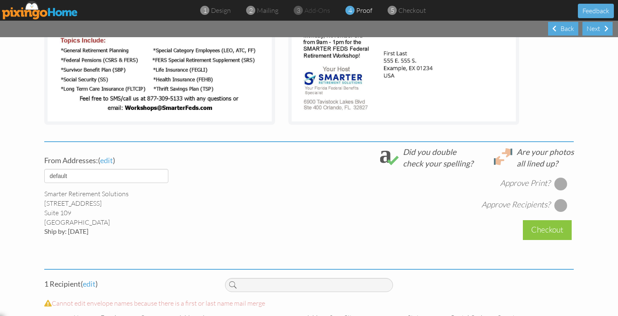
scroll to position [214, 0]
click at [152, 173] on select "default HOME DENVER Team AUSTIN Team COL SPGS team ORLANDO Team Replica Wealth …" at bounding box center [106, 176] width 124 height 14
select select "object:30140"
click at [44, 169] on select "default HOME DENVER Team AUSTIN Team COL SPGS team ORLANDO Team Replica Wealth …" at bounding box center [106, 176] width 124 height 14
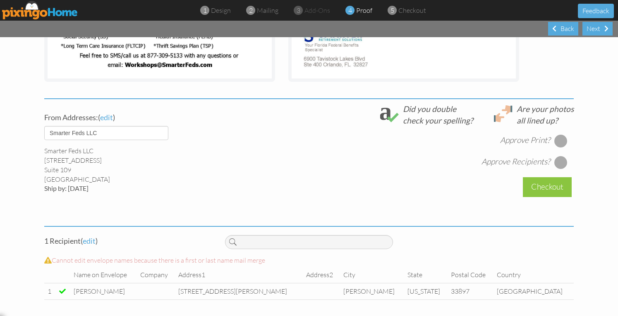
click at [558, 141] on div at bounding box center [560, 140] width 13 height 13
click at [557, 164] on div at bounding box center [560, 162] width 13 height 13
click at [544, 186] on div "Checkout" at bounding box center [547, 186] width 49 height 19
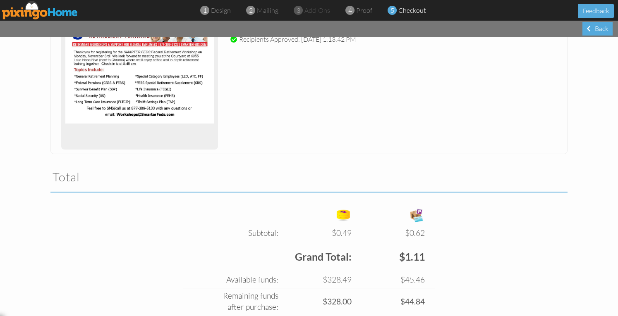
scroll to position [217, 0]
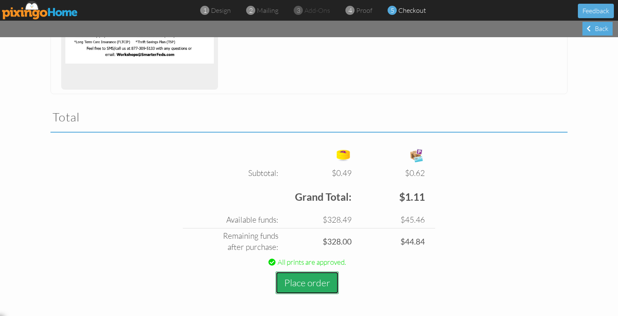
click at [304, 283] on button "Place order" at bounding box center [307, 283] width 63 height 23
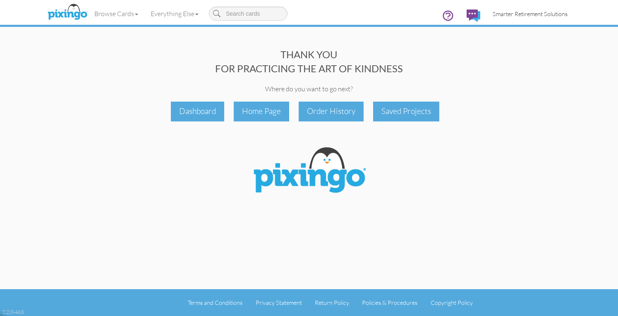
click at [520, 12] on span "Smarter Retirement Solutions" at bounding box center [530, 13] width 75 height 7
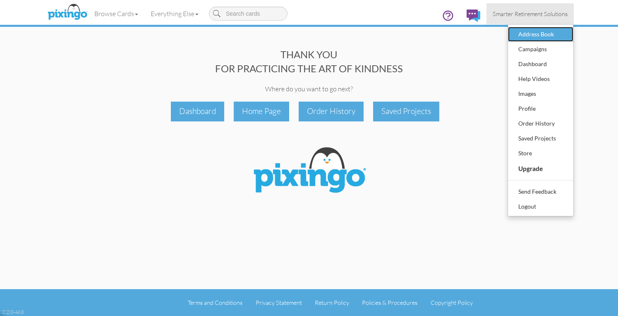
click at [530, 31] on div "Address Book" at bounding box center [540, 34] width 49 height 12
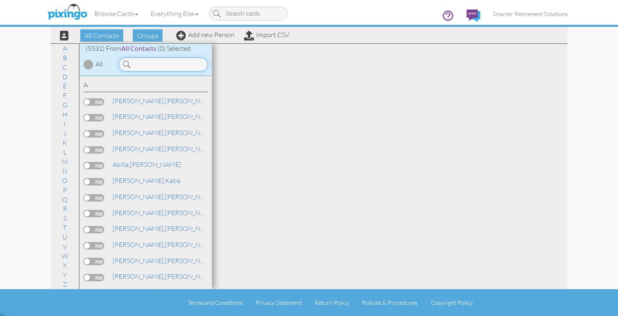
click at [161, 63] on input at bounding box center [163, 65] width 89 height 14
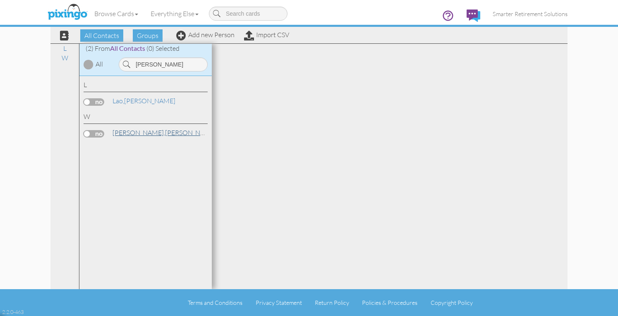
click at [136, 132] on span "[PERSON_NAME]," at bounding box center [139, 133] width 53 height 8
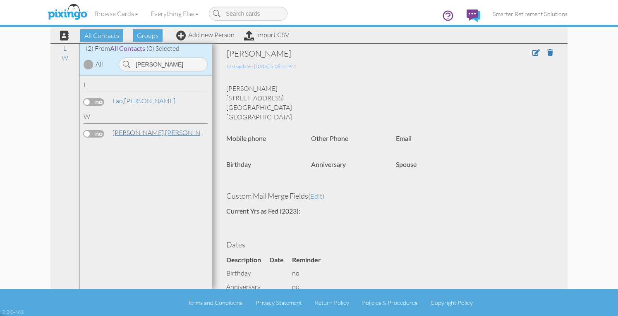
click at [151, 130] on link "Wilhelm, Andrew" at bounding box center [164, 133] width 105 height 10
click at [163, 65] on input "[PERSON_NAME]" at bounding box center [163, 65] width 89 height 14
click at [129, 101] on span "Butske," at bounding box center [123, 101] width 21 height 8
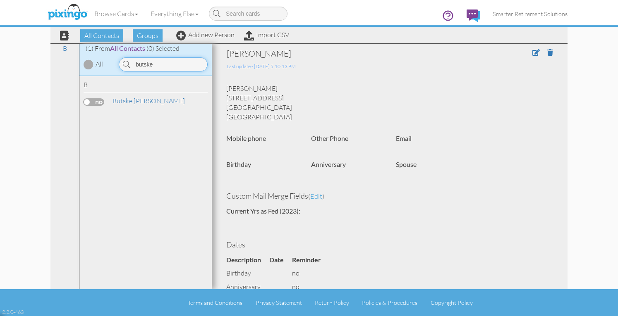
click at [185, 63] on input "butske" at bounding box center [163, 65] width 89 height 14
click at [139, 103] on link "Cyrus, Greg" at bounding box center [164, 101] width 105 height 10
click at [169, 67] on input "[PERSON_NAME]" at bounding box center [163, 65] width 89 height 14
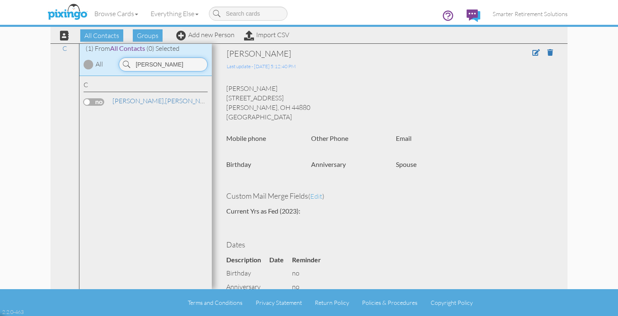
click at [169, 67] on input "[PERSON_NAME]" at bounding box center [163, 65] width 89 height 14
click at [138, 103] on span "[PERSON_NAME]," at bounding box center [139, 101] width 53 height 8
click at [160, 65] on input "reinbol" at bounding box center [163, 65] width 89 height 14
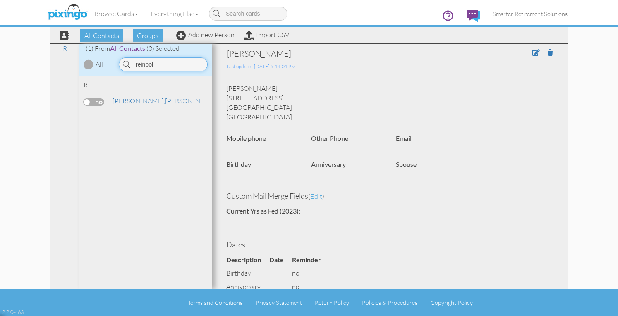
click at [160, 65] on input "reinbol" at bounding box center [163, 65] width 89 height 14
click at [134, 99] on link "Tilley, Jeff" at bounding box center [164, 101] width 105 height 10
click at [180, 67] on input "tilley" at bounding box center [163, 65] width 89 height 14
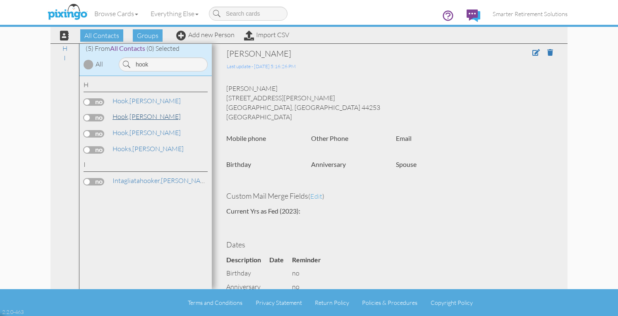
click at [128, 121] on link "Hook, Jeffrey" at bounding box center [147, 117] width 70 height 10
click at [161, 65] on input "hook" at bounding box center [163, 65] width 89 height 14
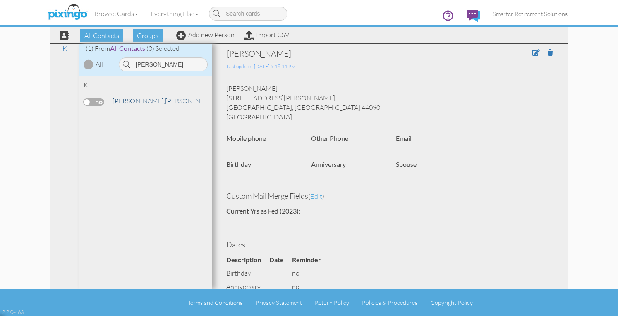
click at [134, 100] on link "Kay, John" at bounding box center [164, 101] width 105 height 10
click at [197, 67] on input "john kay" at bounding box center [163, 65] width 89 height 14
click at [142, 103] on link "Chee, Diane" at bounding box center [146, 101] width 69 height 10
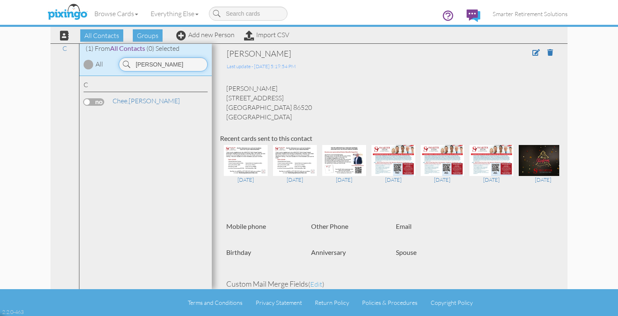
click at [171, 64] on input "diane chee" at bounding box center [163, 65] width 89 height 14
type input "okrepkie"
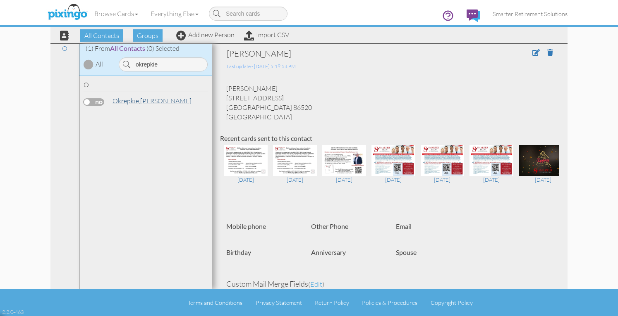
click at [142, 101] on link "Okrepkie, Christine" at bounding box center [152, 101] width 81 height 10
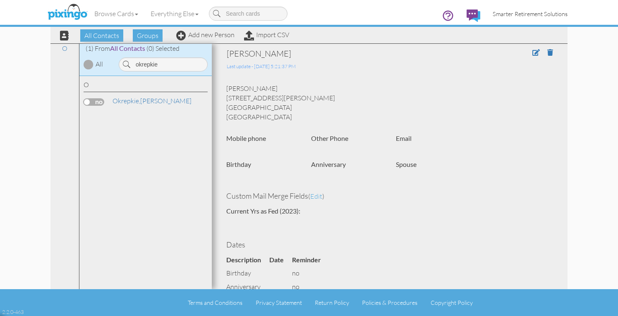
click at [508, 13] on span "Smarter Retirement Solutions" at bounding box center [530, 13] width 75 height 7
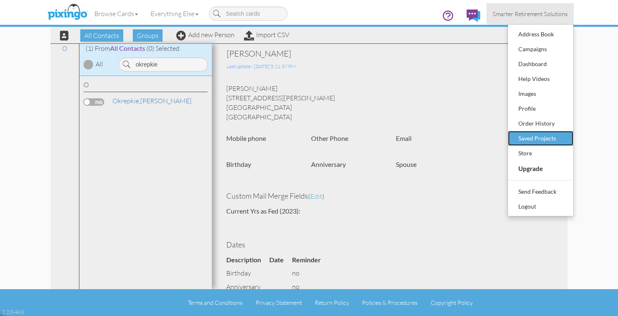
click at [534, 139] on div "Saved Projects" at bounding box center [540, 138] width 49 height 12
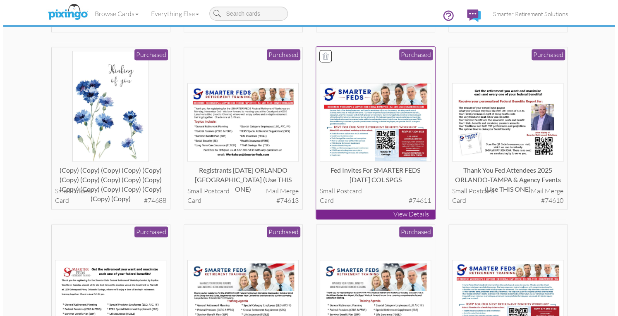
scroll to position [567, 0]
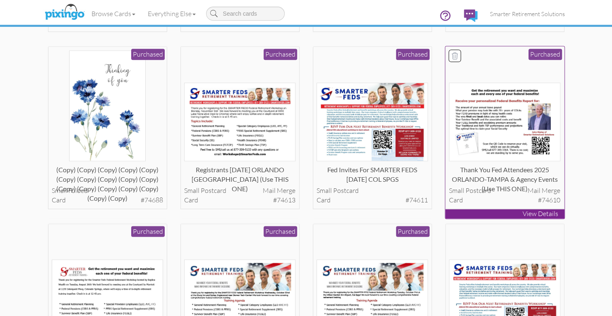
click at [475, 136] on img at bounding box center [504, 122] width 111 height 79
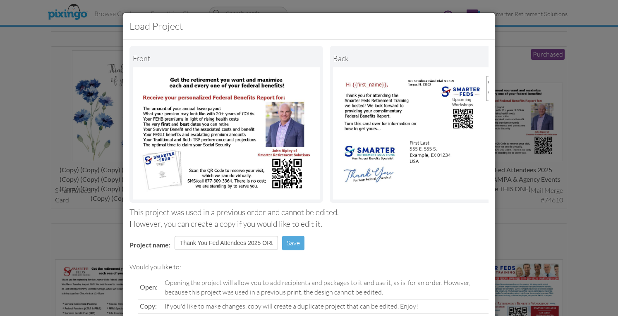
scroll to position [76, 0]
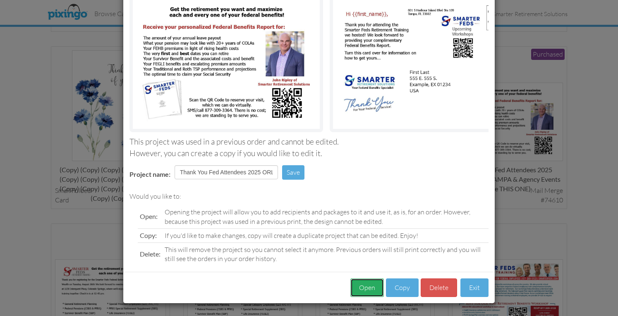
click at [363, 292] on button "Open" at bounding box center [367, 288] width 34 height 19
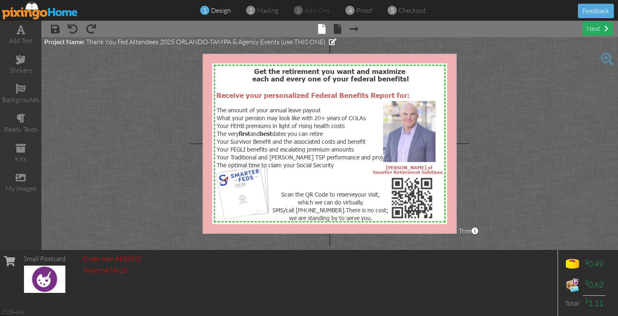
click at [586, 26] on div "next" at bounding box center [597, 29] width 30 height 14
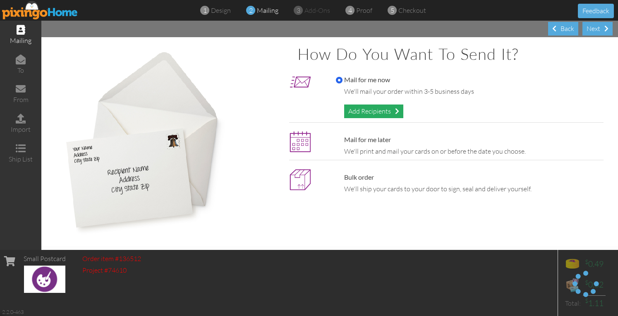
click at [381, 105] on div "Add Recipients" at bounding box center [373, 112] width 59 height 14
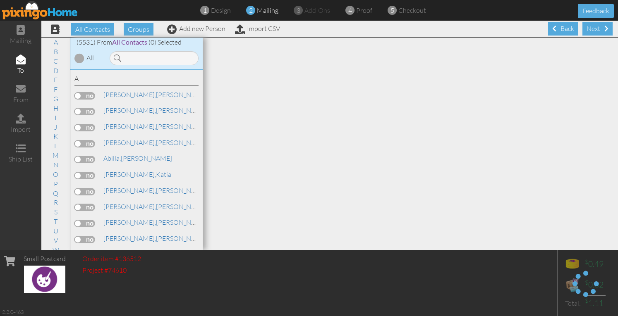
click at [167, 56] on input at bounding box center [154, 58] width 89 height 14
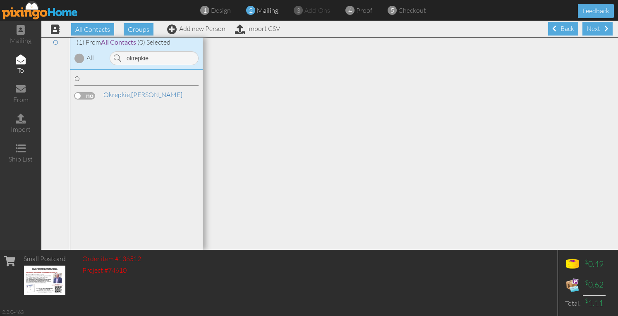
click at [90, 94] on label at bounding box center [84, 95] width 21 height 7
click at [0, 0] on input "checkbox" at bounding box center [0, 0] width 0 height 0
click at [154, 60] on input "okrepkie" at bounding box center [154, 58] width 89 height 14
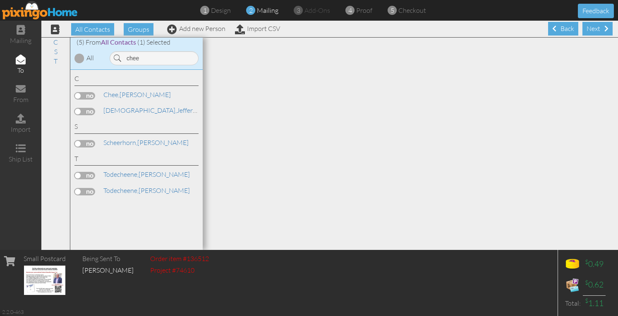
click at [92, 96] on label at bounding box center [84, 95] width 21 height 7
click at [0, 0] on input "checkbox" at bounding box center [0, 0] width 0 height 0
click at [144, 58] on input "chee" at bounding box center [154, 58] width 89 height 14
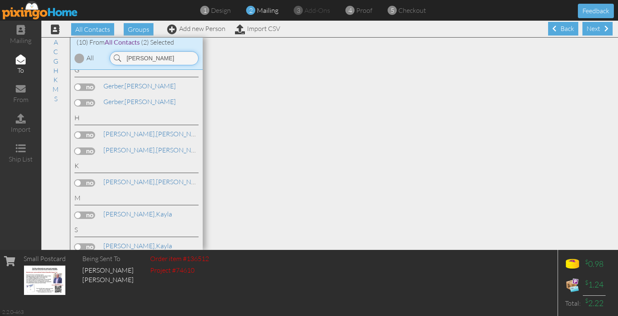
scroll to position [93, 0]
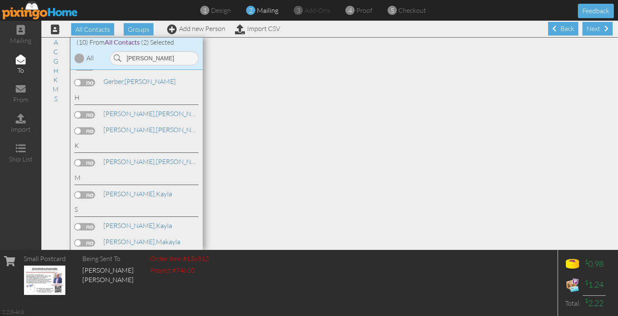
click at [92, 160] on label at bounding box center [84, 162] width 21 height 7
click at [0, 0] on input "checkbox" at bounding box center [0, 0] width 0 height 0
click at [154, 59] on input "kay" at bounding box center [154, 58] width 89 height 14
type input "k"
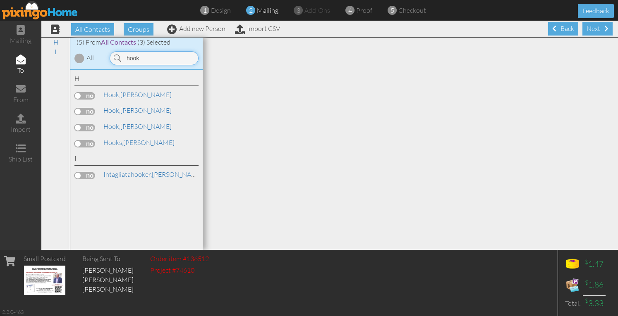
scroll to position [0, 0]
click at [93, 110] on label at bounding box center [84, 111] width 21 height 7
click at [0, 0] on input "checkbox" at bounding box center [0, 0] width 0 height 0
click at [153, 62] on input "hook" at bounding box center [154, 58] width 89 height 14
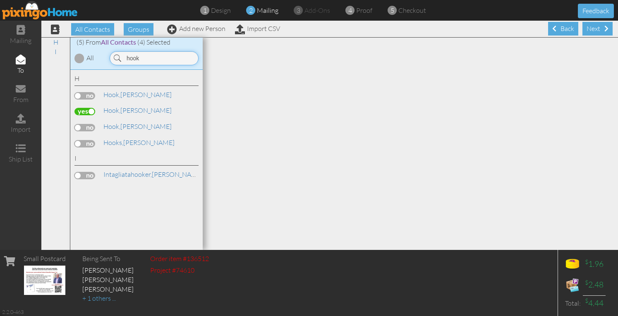
click at [153, 62] on input "hook" at bounding box center [154, 58] width 89 height 14
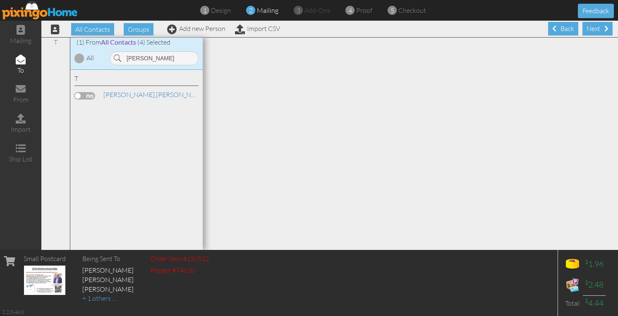
click at [93, 94] on label at bounding box center [84, 95] width 21 height 7
click at [0, 0] on input "checkbox" at bounding box center [0, 0] width 0 height 0
click at [174, 58] on input "tilley" at bounding box center [154, 58] width 89 height 14
type input "t"
type input "reinbol"
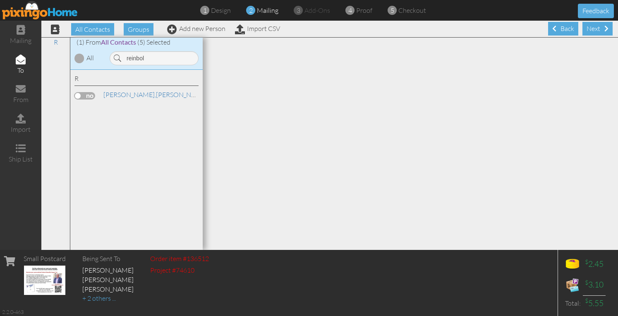
click at [89, 96] on label at bounding box center [84, 95] width 21 height 7
click at [0, 0] on input "checkbox" at bounding box center [0, 0] width 0 height 0
click at [86, 95] on label at bounding box center [84, 95] width 21 height 7
click at [0, 0] on input "checkbox" at bounding box center [0, 0] width 0 height 0
click at [188, 57] on input "[PERSON_NAME]" at bounding box center [154, 58] width 89 height 14
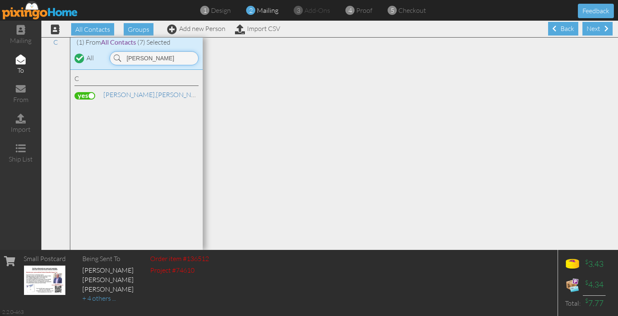
click at [188, 57] on input "[PERSON_NAME]" at bounding box center [154, 58] width 89 height 14
click at [89, 95] on label at bounding box center [84, 95] width 21 height 7
click at [0, 0] on input "checkbox" at bounding box center [0, 0] width 0 height 0
click at [175, 62] on input "butsk" at bounding box center [154, 58] width 89 height 14
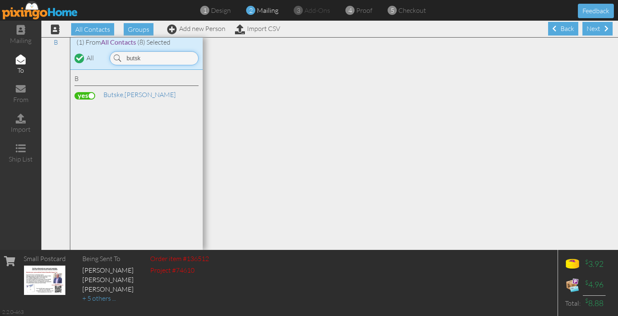
click at [175, 62] on input "butsk" at bounding box center [154, 58] width 89 height 14
type input "[PERSON_NAME]"
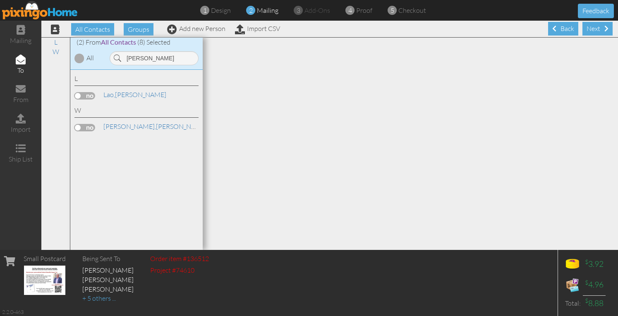
click at [91, 128] on label at bounding box center [84, 127] width 21 height 7
click at [0, 0] on input "checkbox" at bounding box center [0, 0] width 0 height 0
click at [587, 26] on div "Next" at bounding box center [597, 29] width 30 height 14
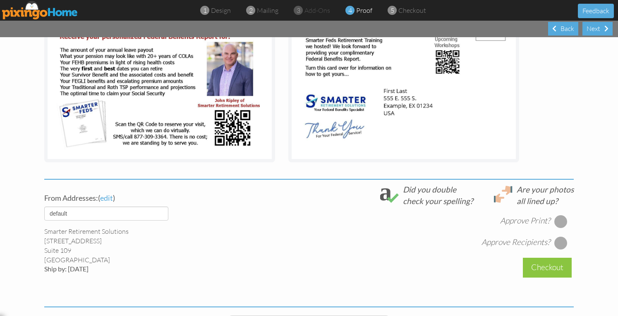
scroll to position [177, 0]
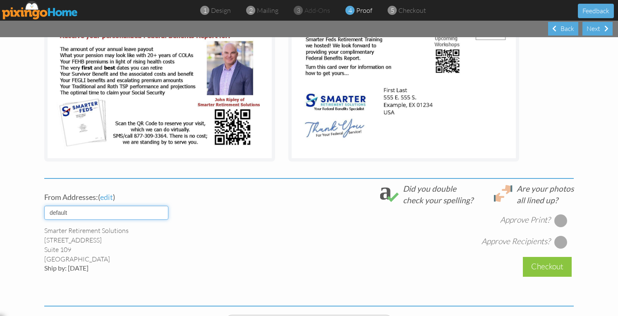
click at [155, 213] on select "default HOME DENVER Team AUSTIN Team COL SPGS team ORLANDO Team Replica Wealth …" at bounding box center [106, 213] width 124 height 14
select select "object:89009"
click at [44, 206] on select "default HOME DENVER Team AUSTIN Team COL SPGS team ORLANDO Team Replica Wealth …" at bounding box center [106, 213] width 124 height 14
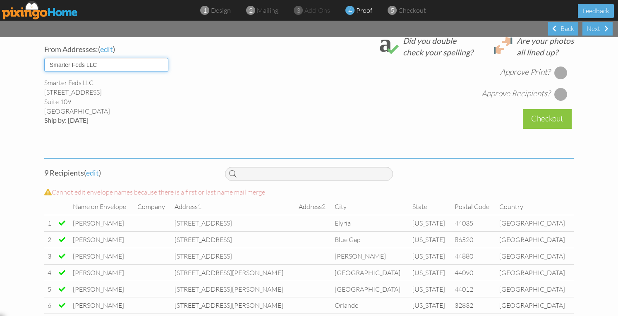
scroll to position [340, 0]
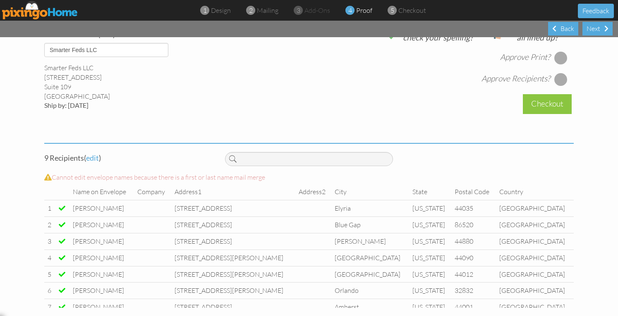
click at [561, 61] on div at bounding box center [560, 57] width 13 height 13
click at [558, 79] on div at bounding box center [560, 79] width 13 height 13
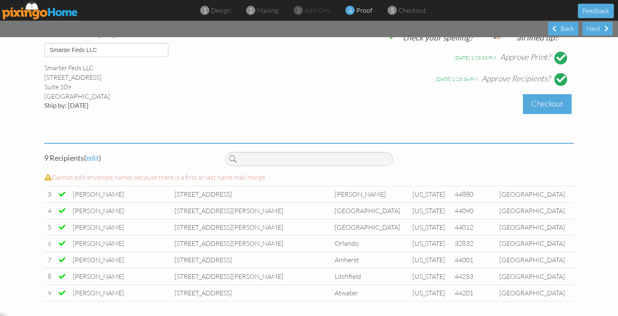
click at [546, 98] on div "Checkout" at bounding box center [547, 103] width 49 height 19
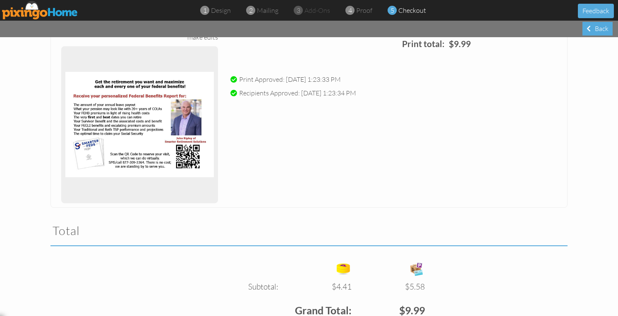
scroll to position [217, 0]
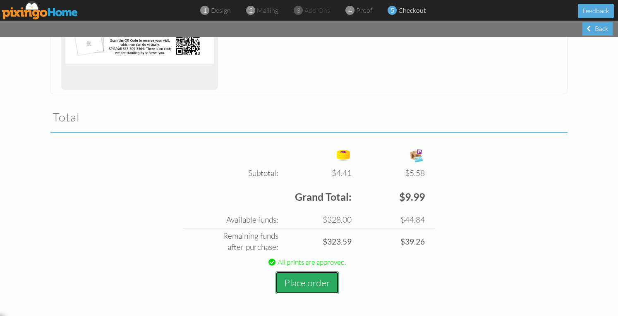
click at [304, 284] on button "Place order" at bounding box center [307, 283] width 63 height 23
